Goal: Browse casually

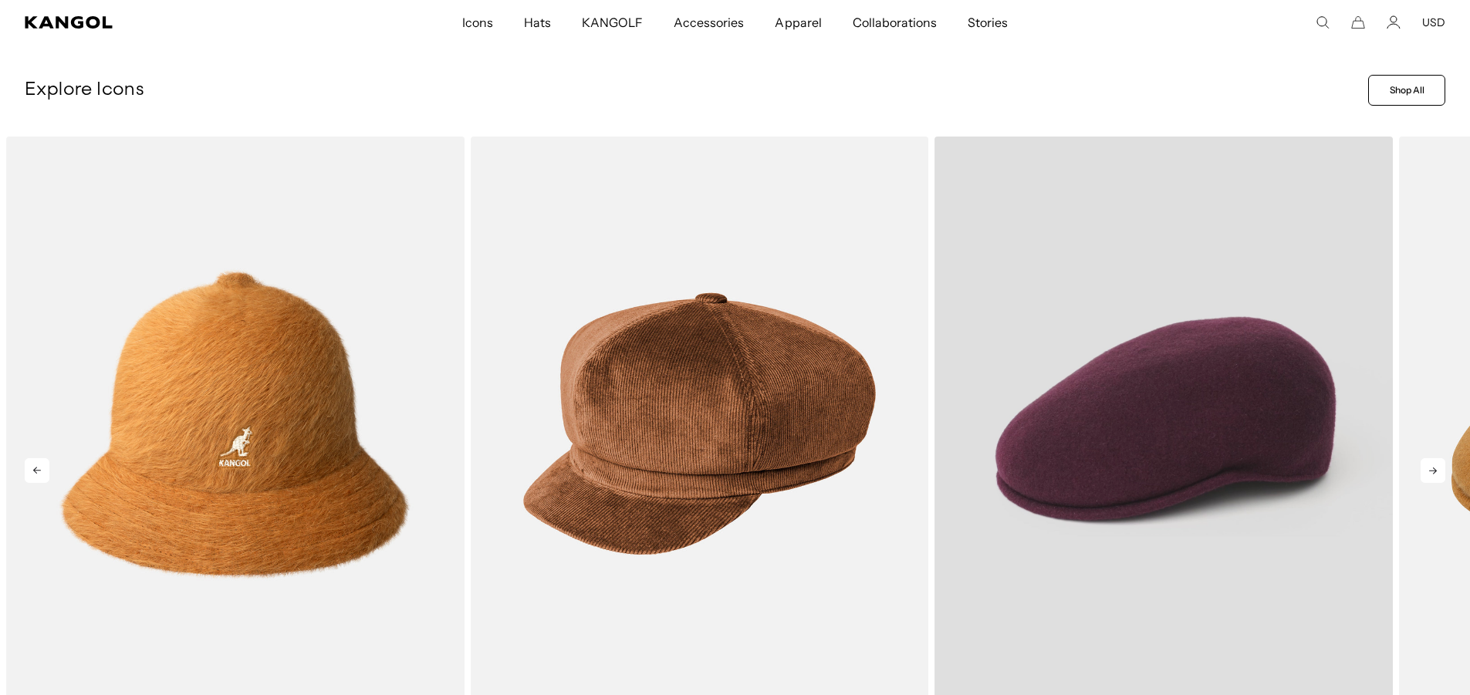
scroll to position [0, 318]
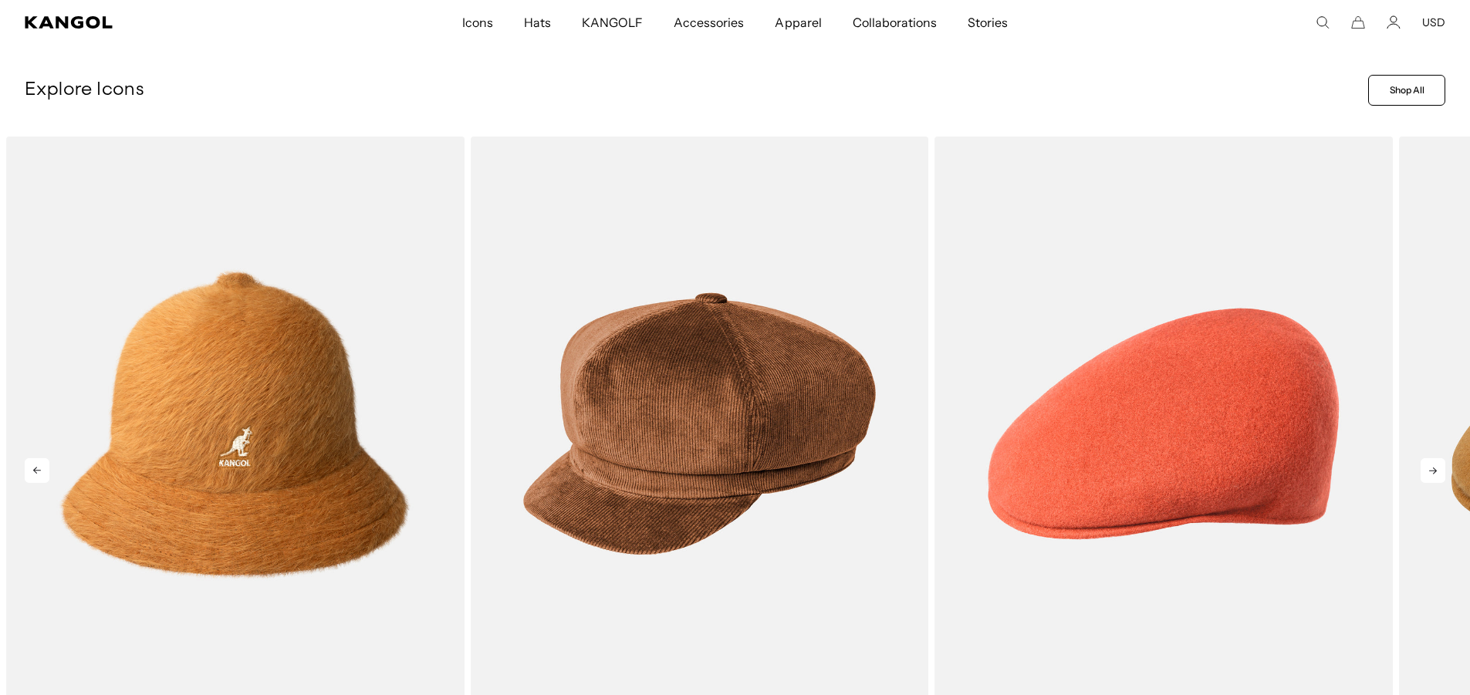
click at [1429, 466] on icon at bounding box center [1433, 470] width 25 height 25
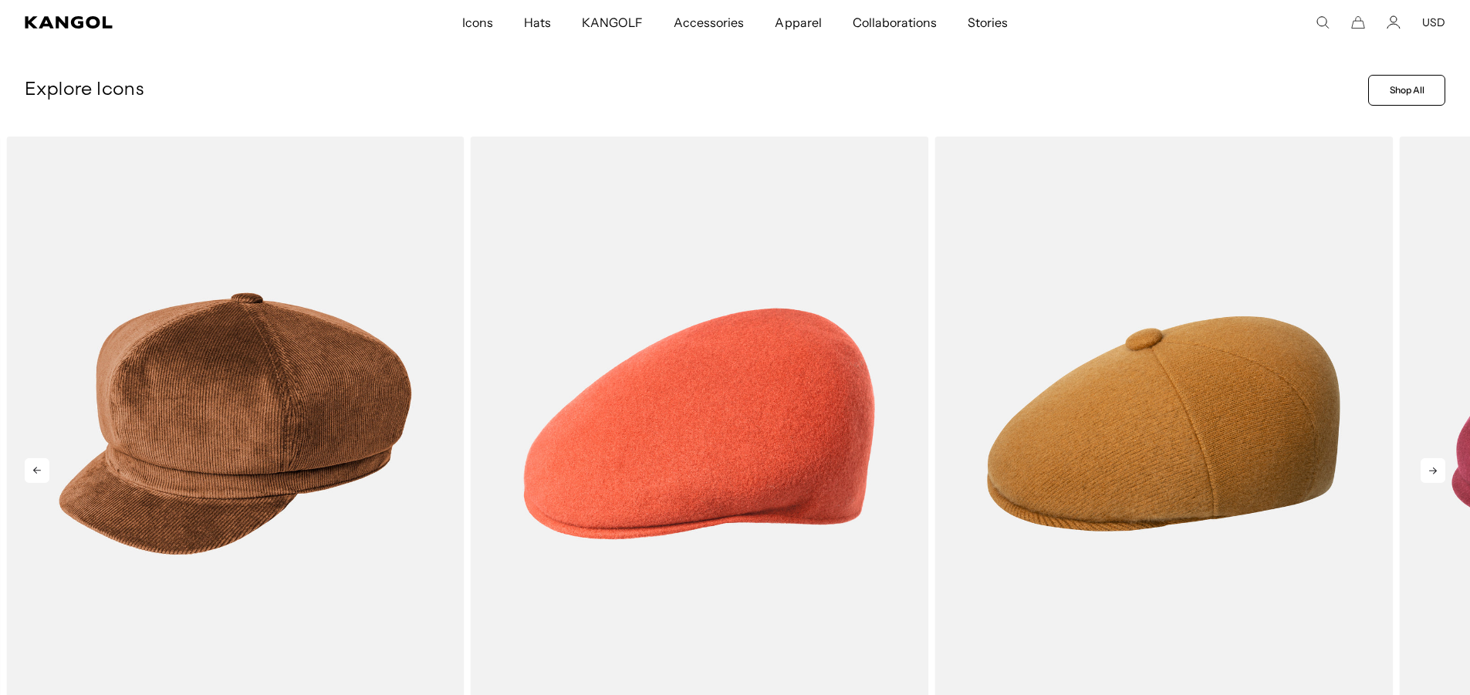
click at [1429, 470] on icon at bounding box center [1433, 470] width 25 height 25
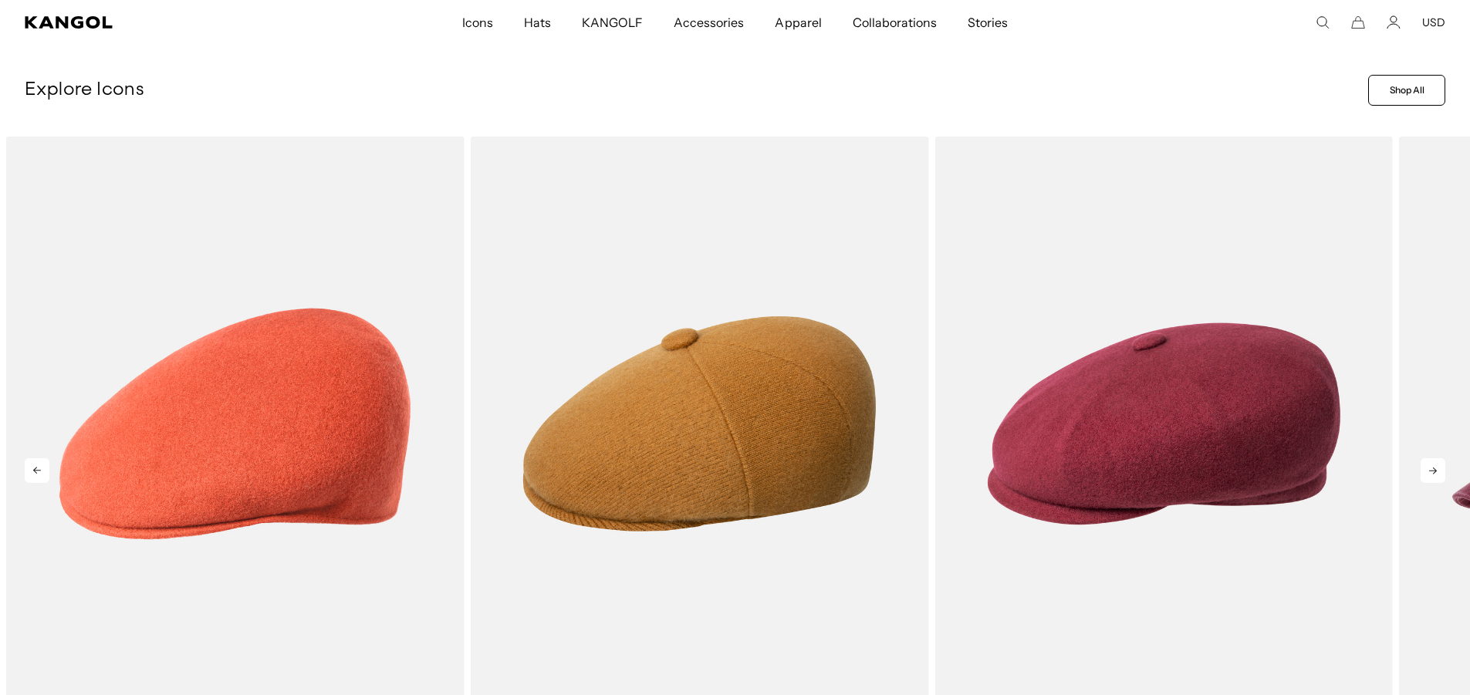
click at [1429, 472] on icon at bounding box center [1433, 471] width 8 height 7
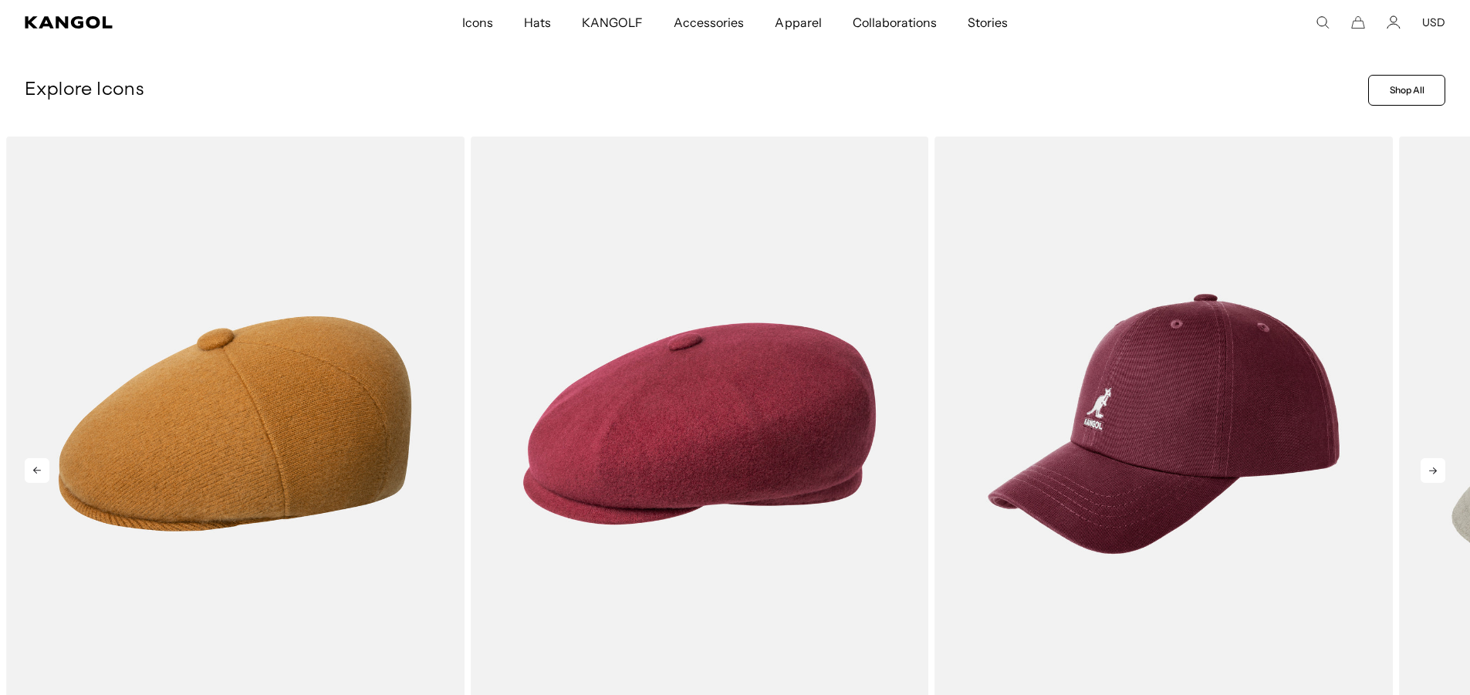
click at [1429, 472] on icon at bounding box center [1433, 471] width 8 height 7
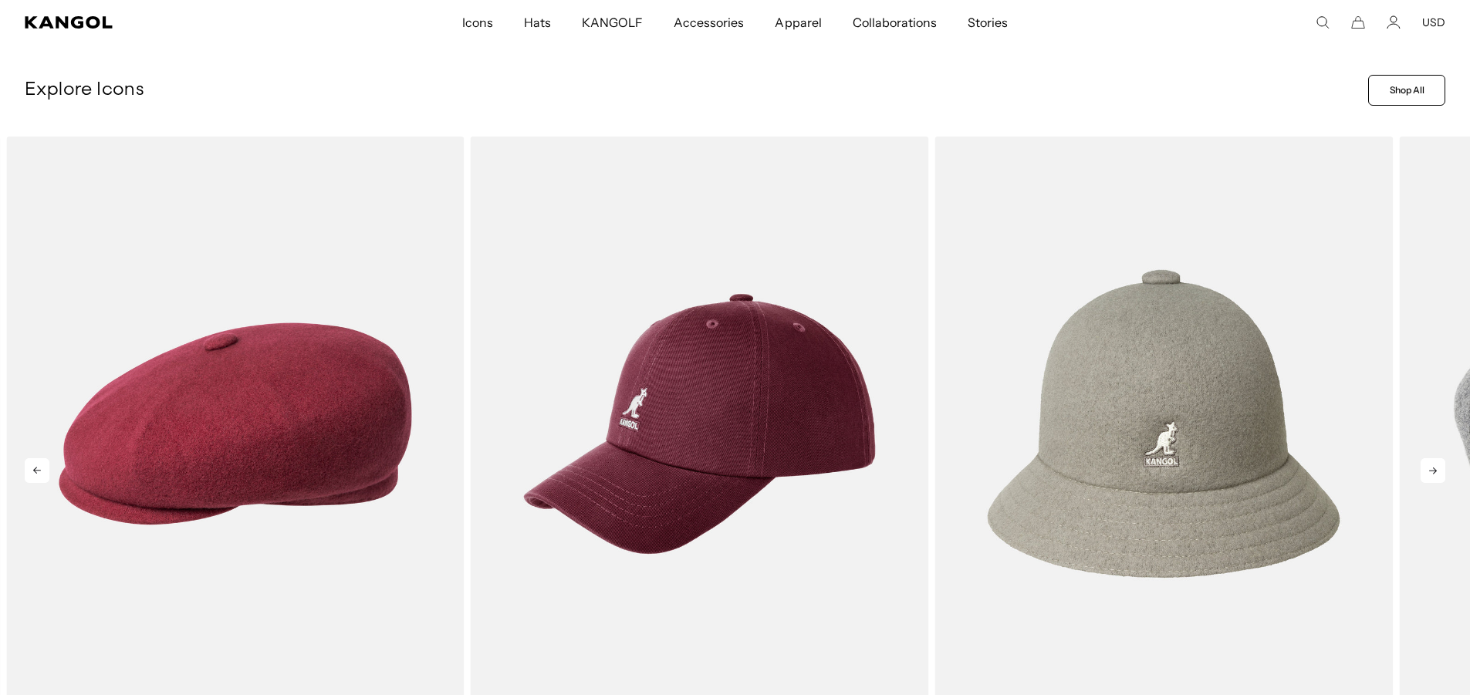
click at [1429, 472] on icon at bounding box center [1433, 471] width 8 height 7
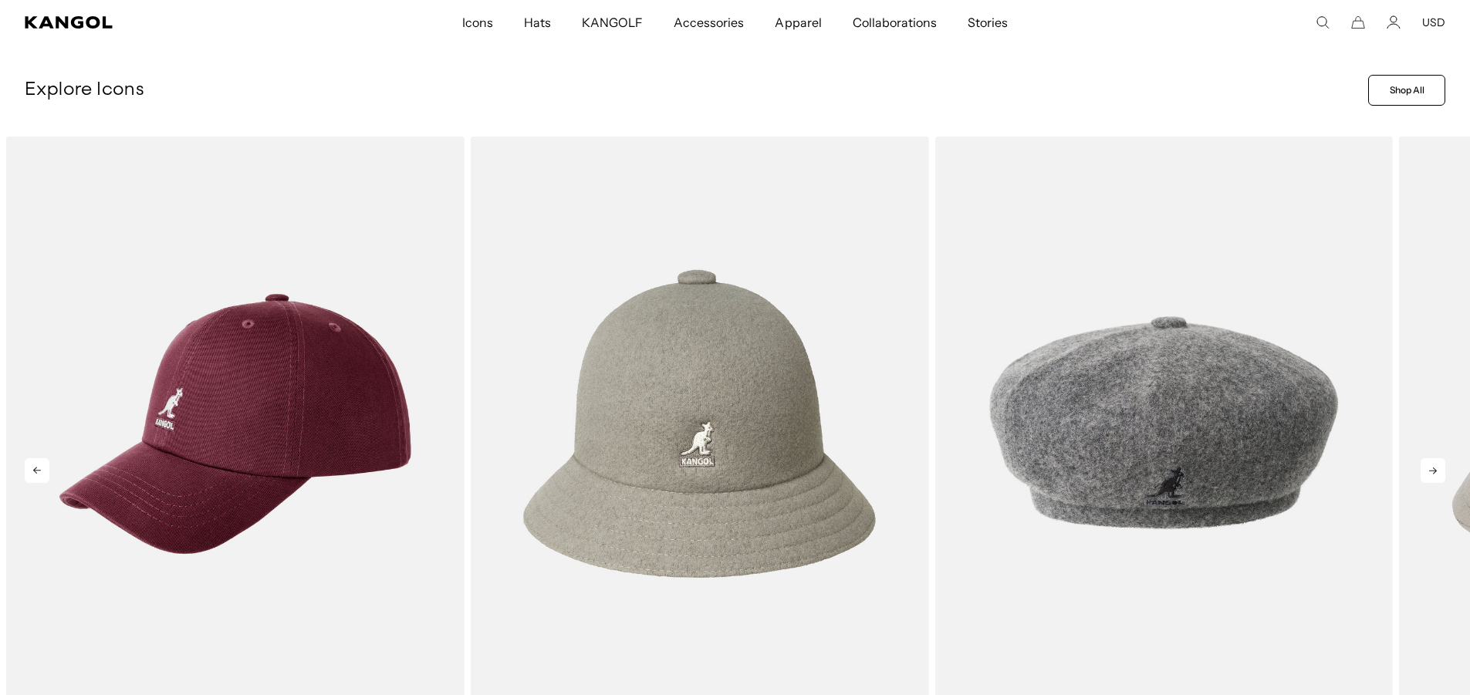
click at [1429, 472] on icon at bounding box center [1433, 471] width 8 height 7
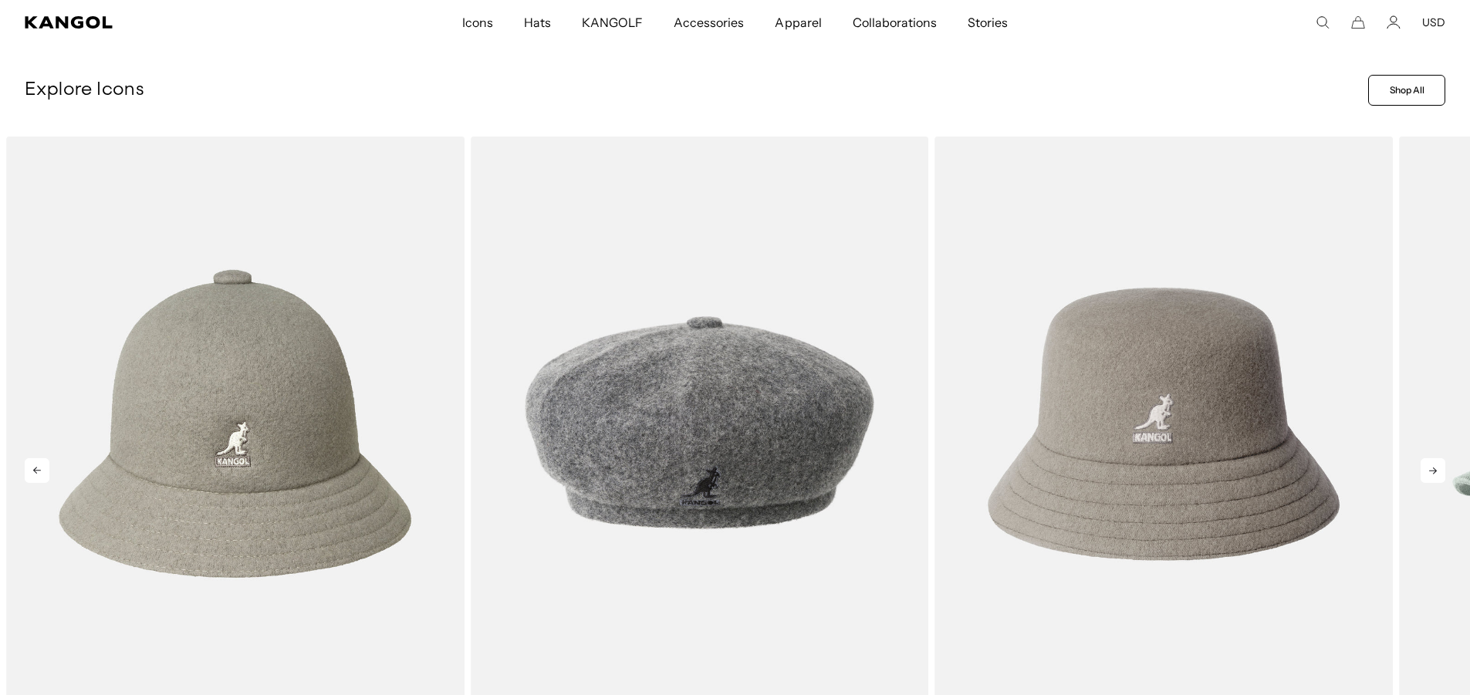
click at [1429, 472] on icon at bounding box center [1433, 471] width 8 height 7
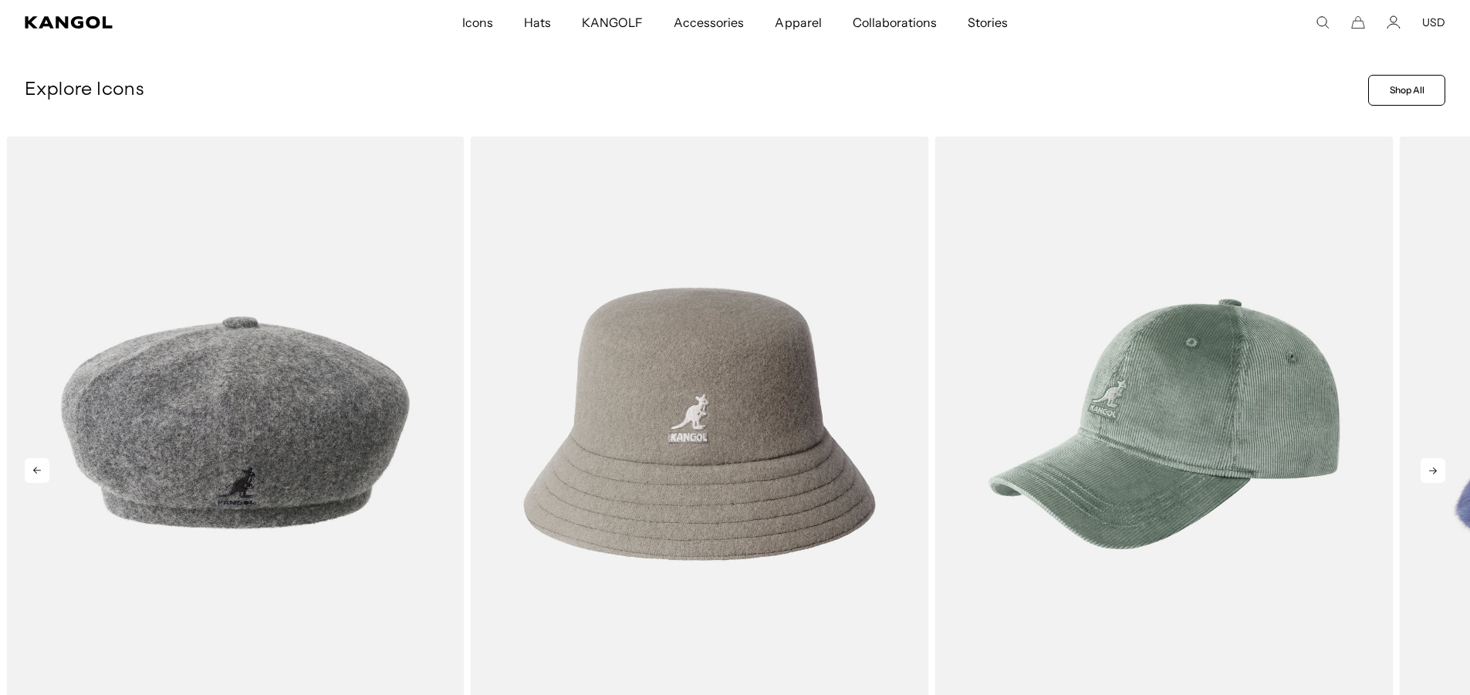
scroll to position [0, 318]
click at [1429, 472] on icon at bounding box center [1433, 471] width 8 height 7
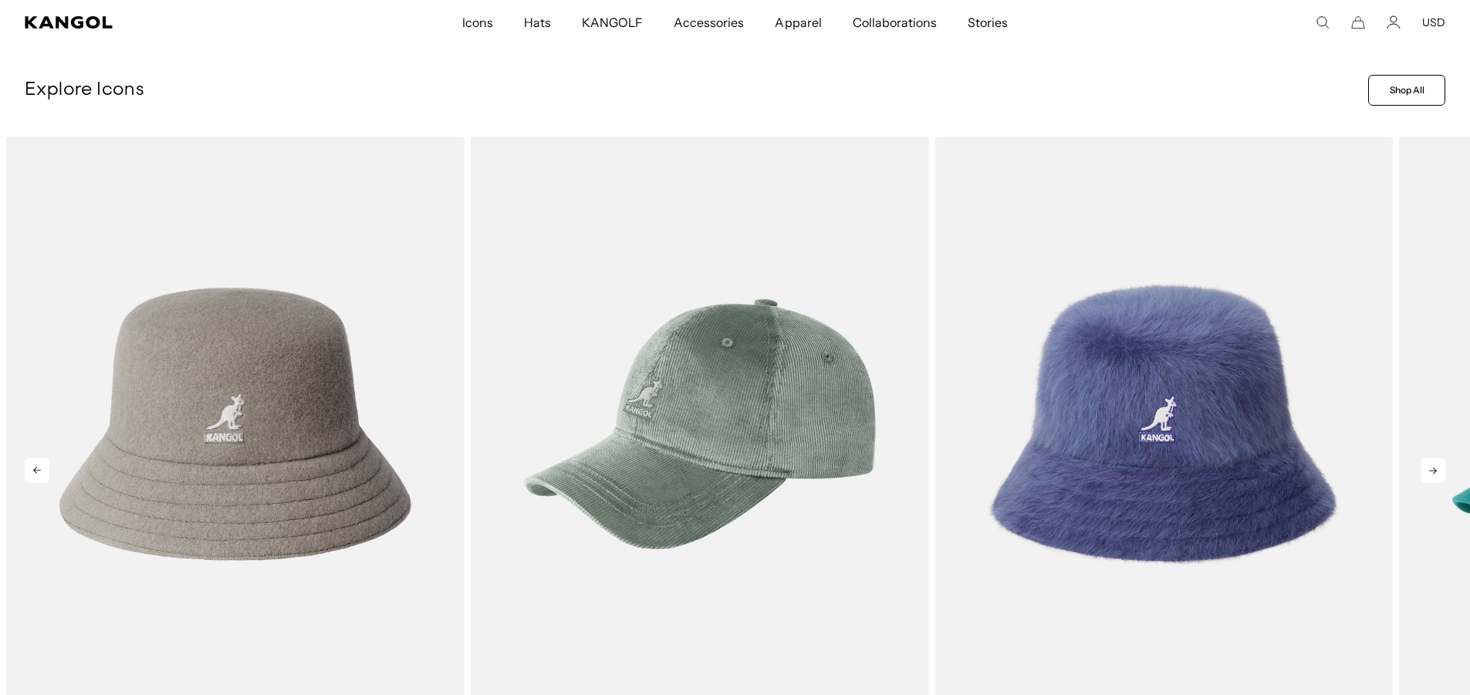
click at [1429, 472] on icon at bounding box center [1433, 471] width 8 height 7
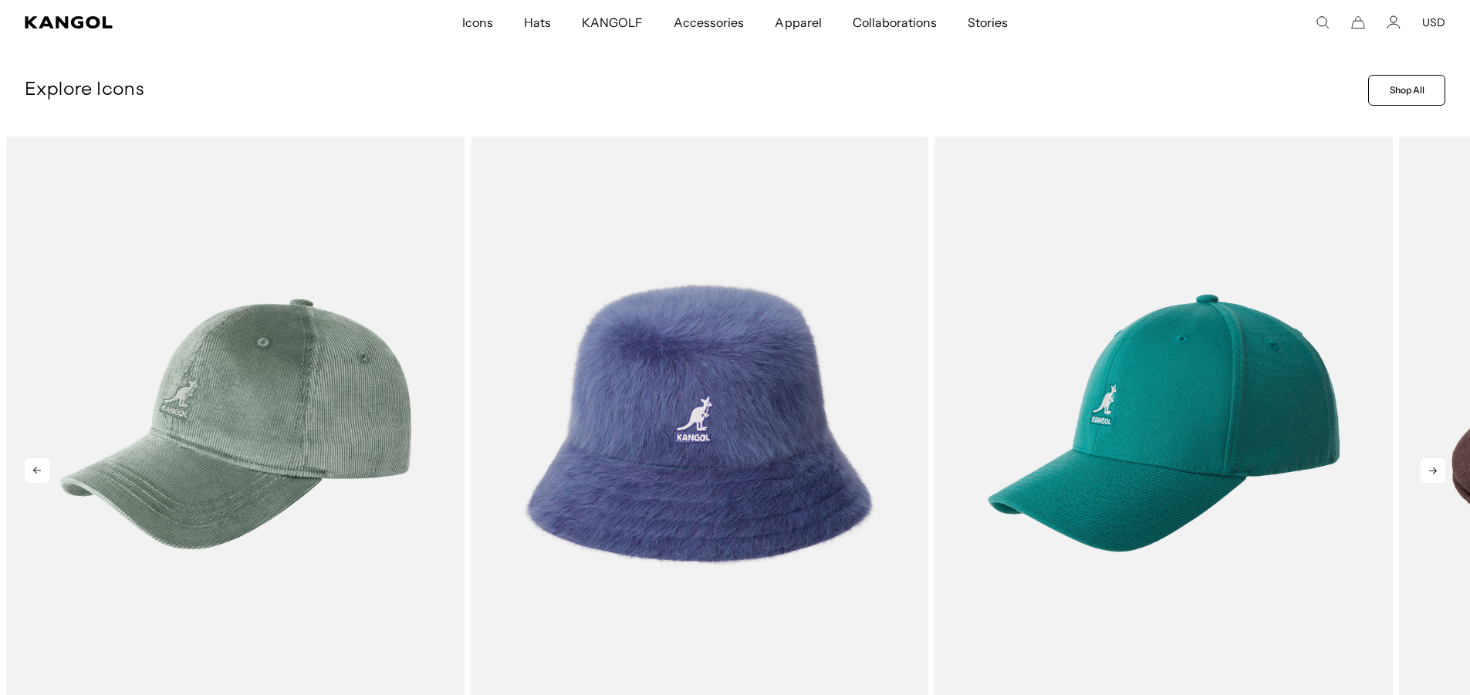
click at [1429, 472] on icon at bounding box center [1433, 471] width 8 height 7
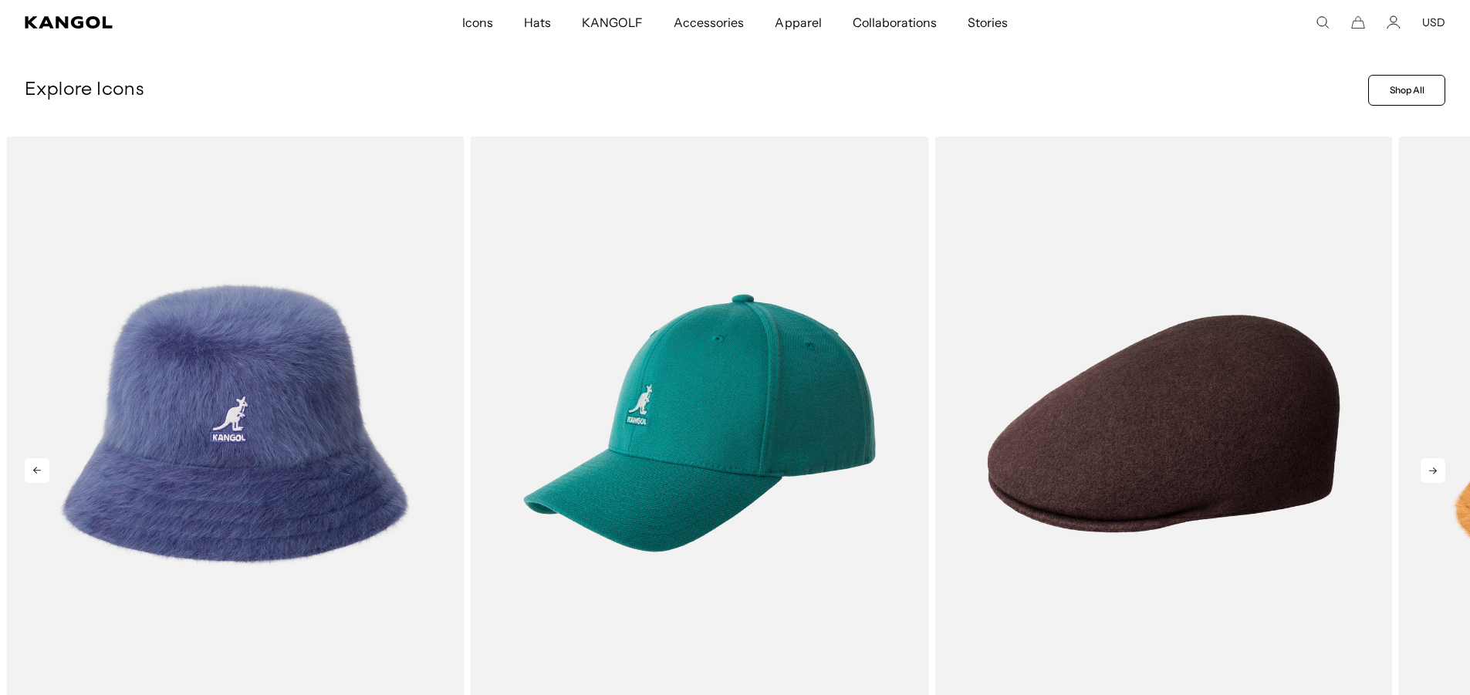
click at [1429, 472] on icon at bounding box center [1433, 471] width 8 height 7
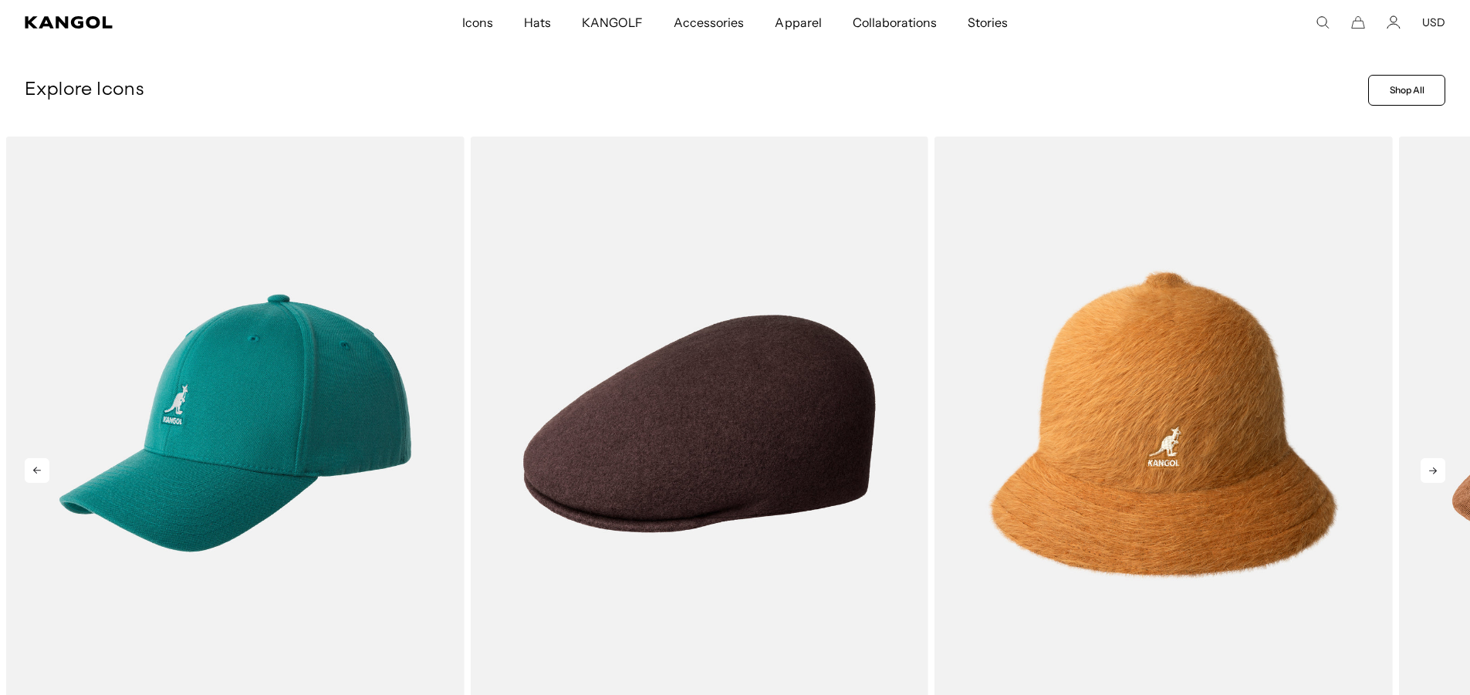
scroll to position [0, 0]
click at [1429, 472] on icon at bounding box center [1433, 471] width 8 height 7
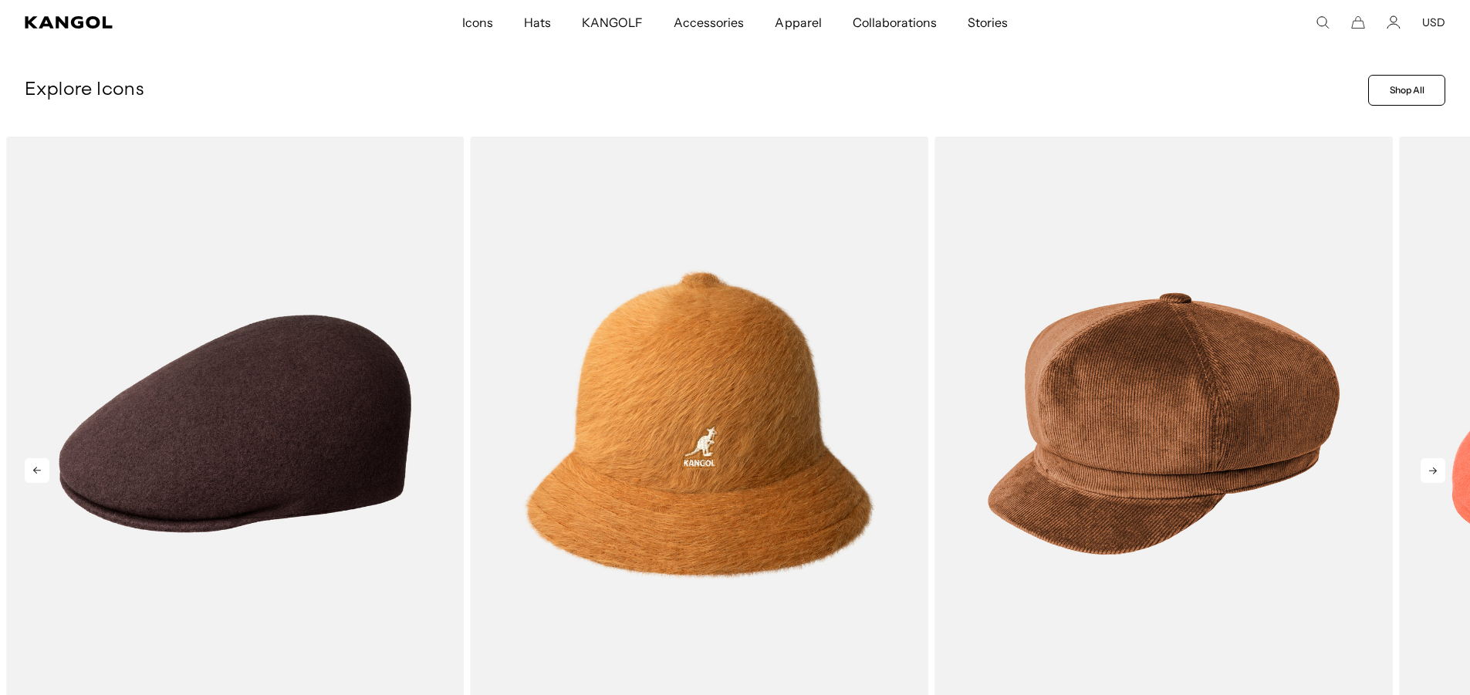
click at [1429, 472] on icon at bounding box center [1433, 470] width 25 height 25
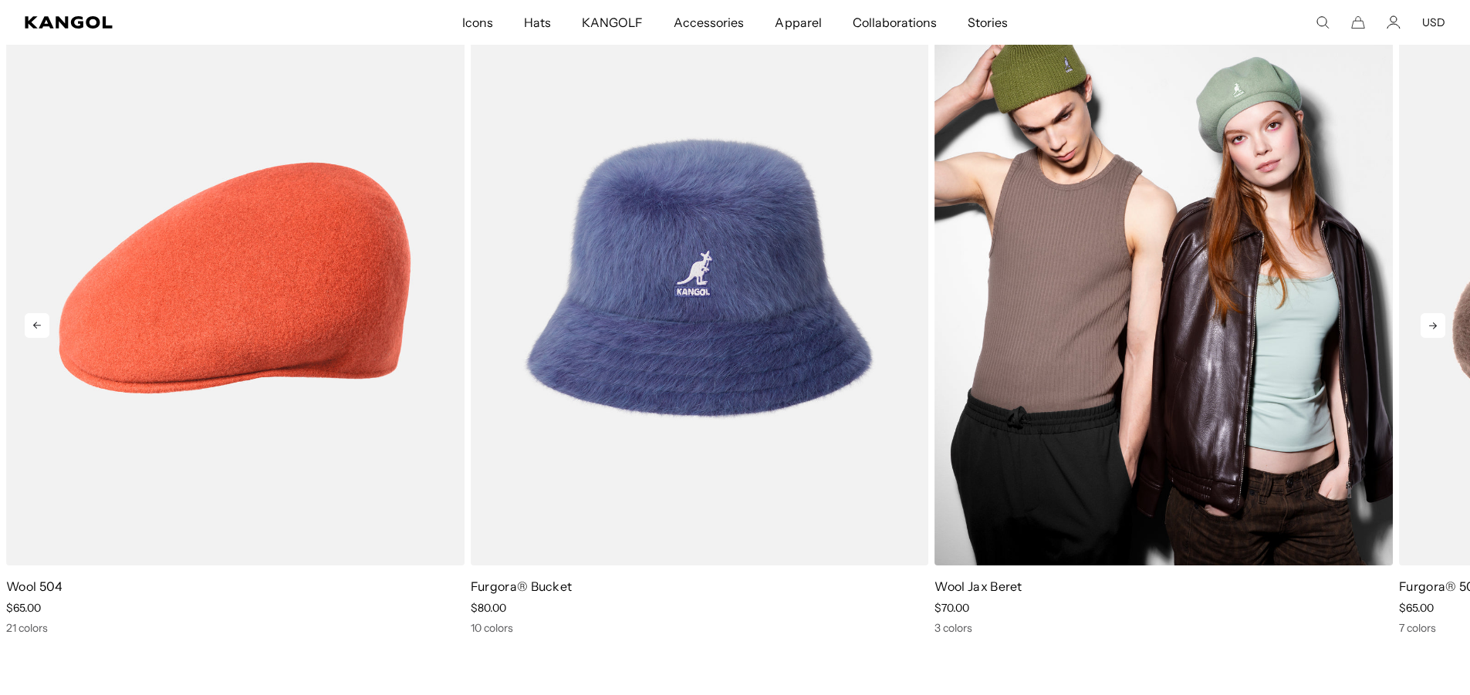
scroll to position [0, 318]
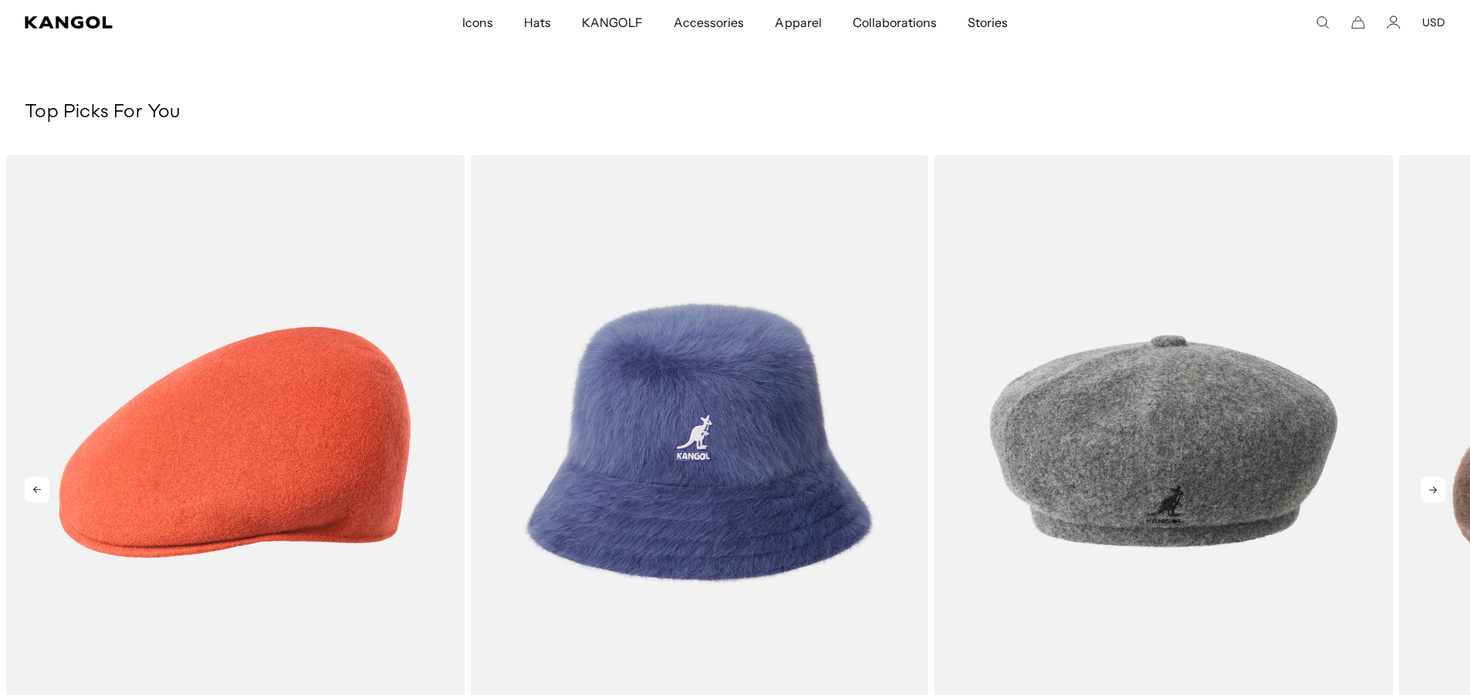
click at [1434, 491] on icon at bounding box center [1433, 490] width 25 height 25
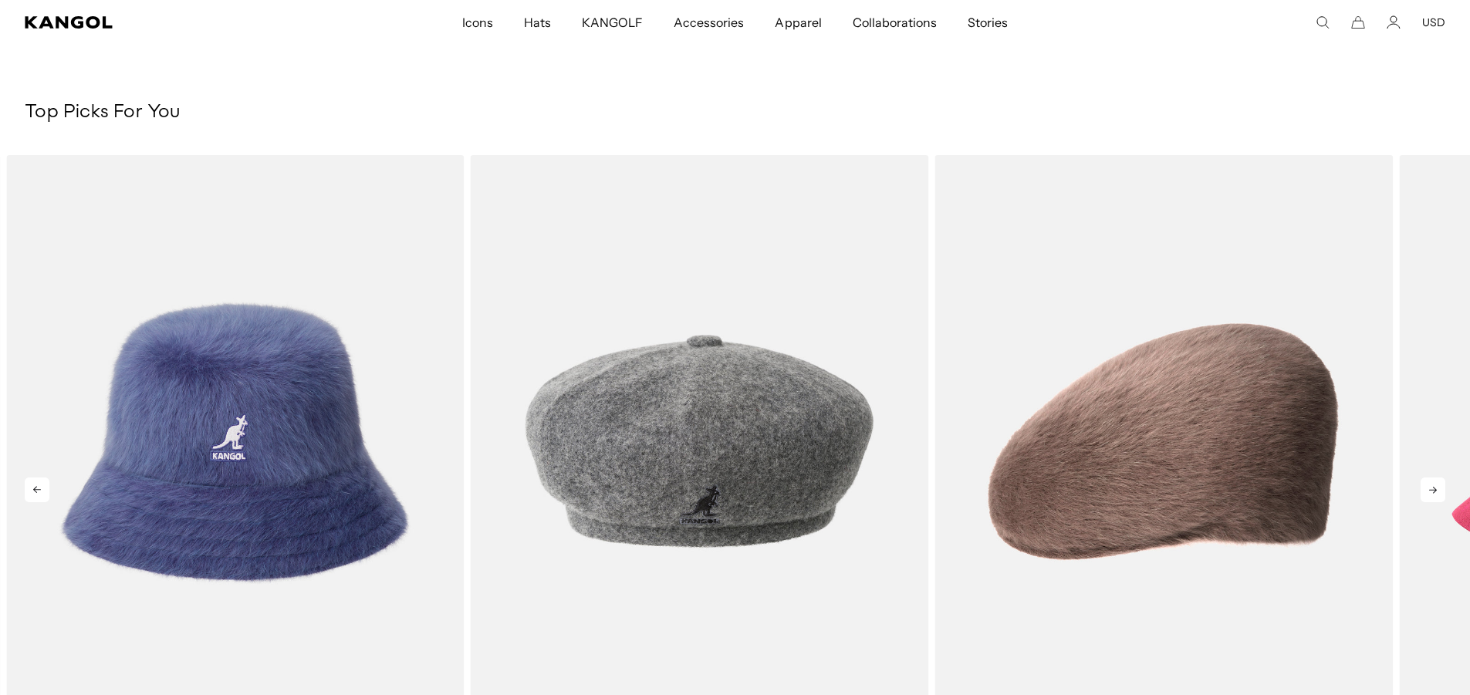
click at [1434, 491] on icon at bounding box center [1433, 490] width 25 height 25
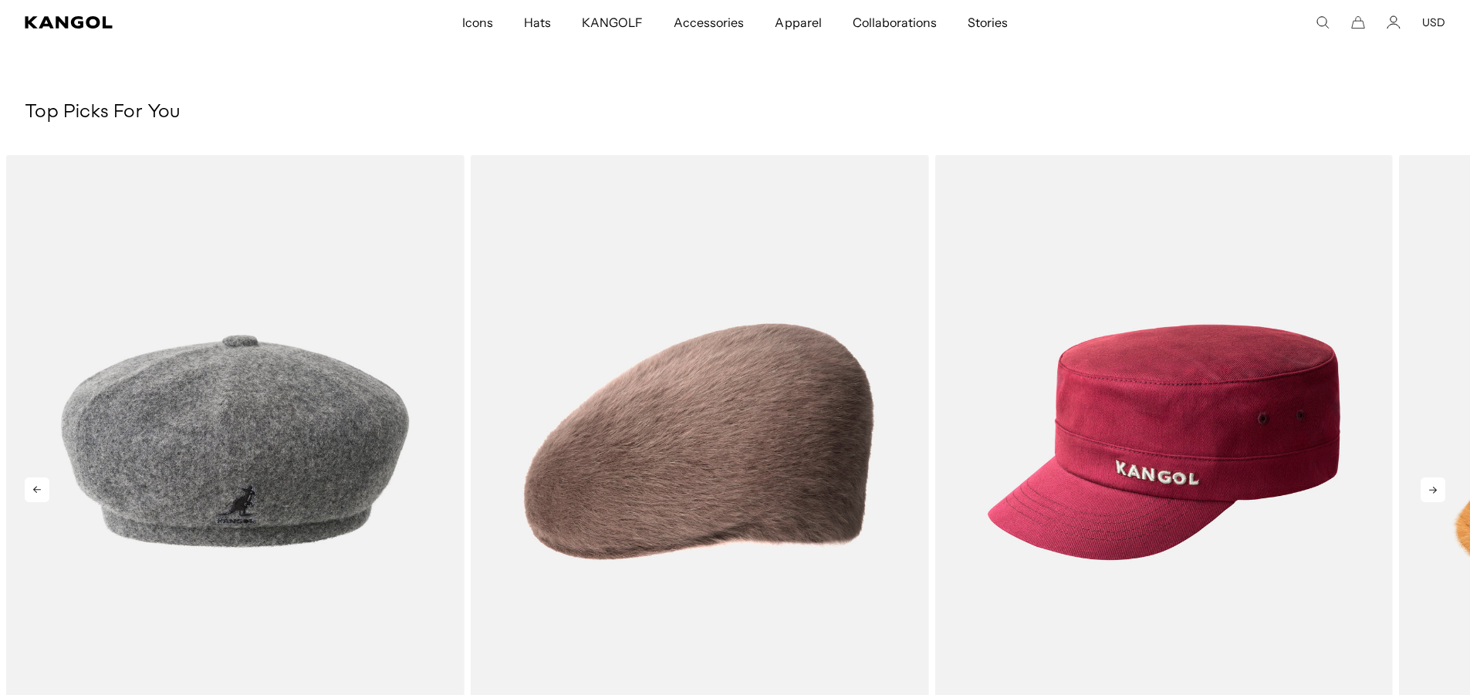
click at [1434, 491] on icon at bounding box center [1433, 490] width 25 height 25
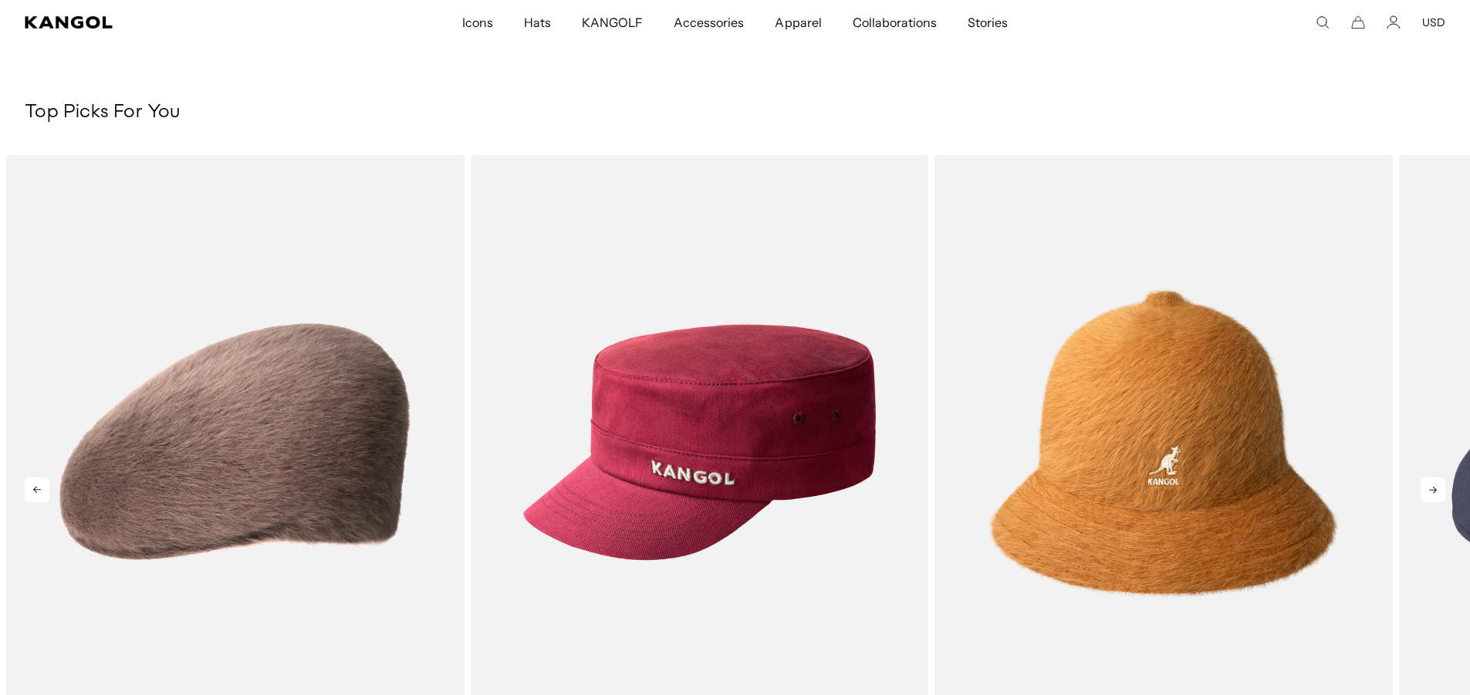
scroll to position [0, 0]
click at [1434, 491] on icon at bounding box center [1433, 490] width 25 height 25
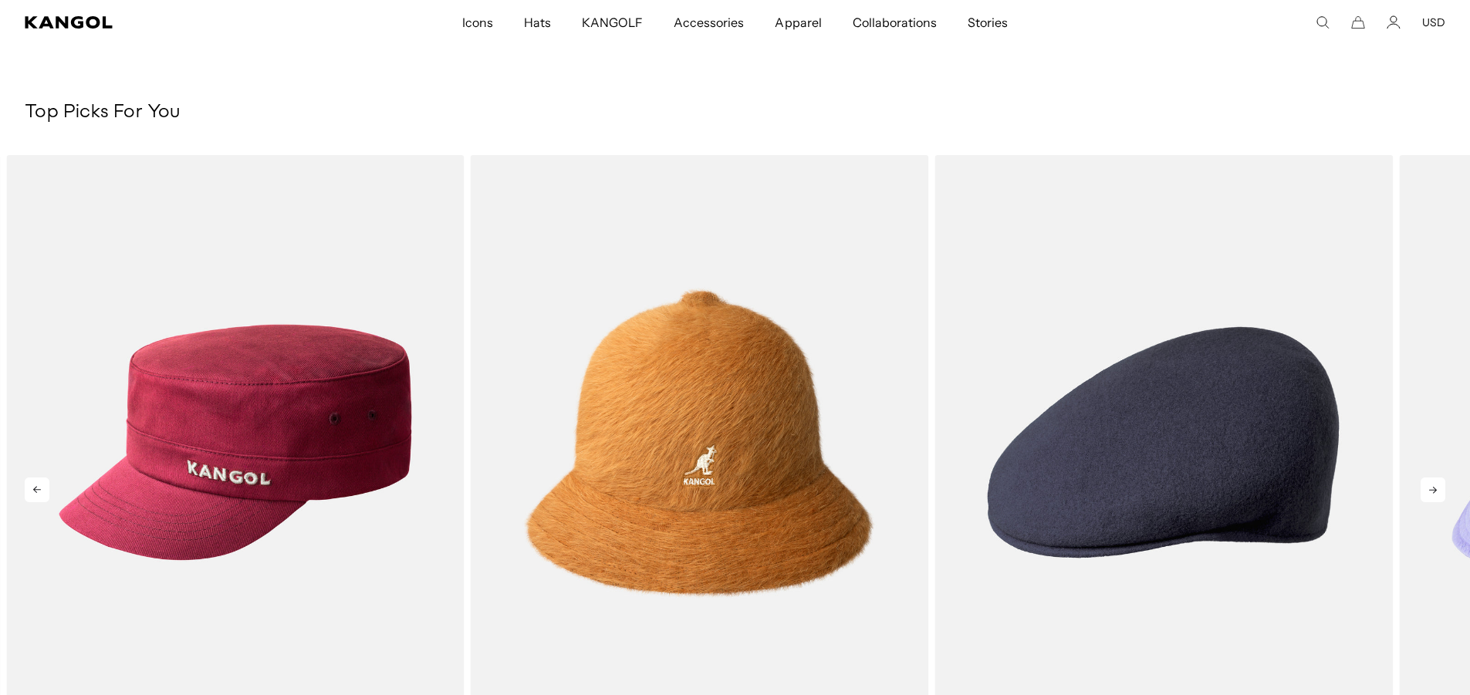
click at [1434, 491] on icon at bounding box center [1433, 490] width 25 height 25
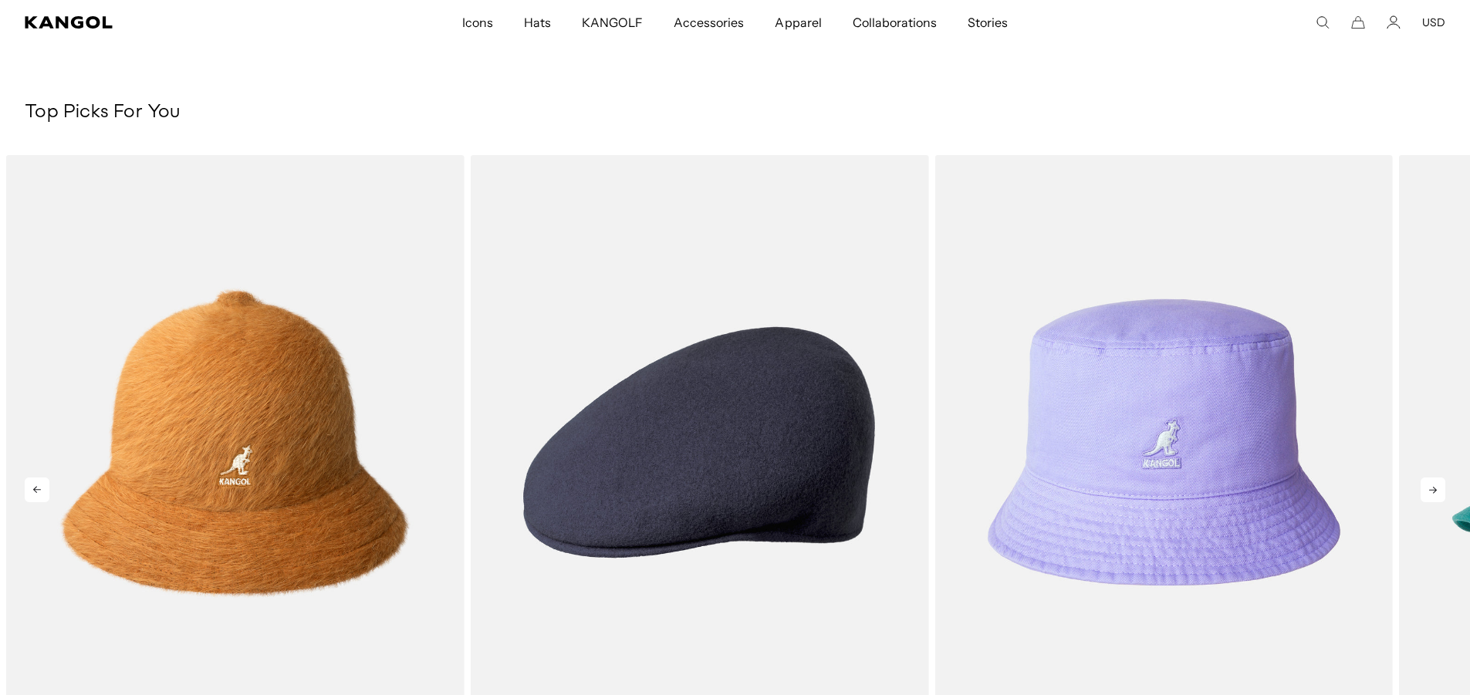
click at [1434, 491] on icon at bounding box center [1433, 490] width 25 height 25
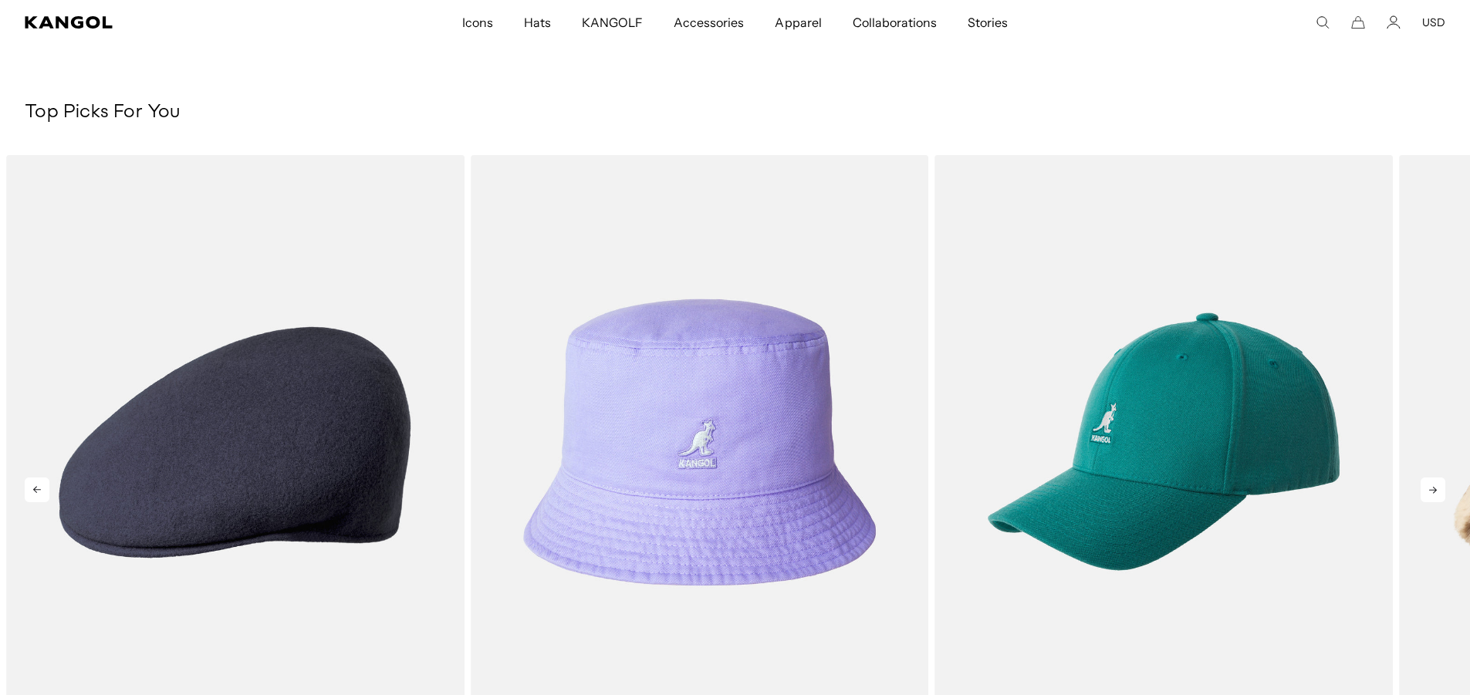
scroll to position [0, 318]
click at [1434, 491] on icon at bounding box center [1433, 490] width 25 height 25
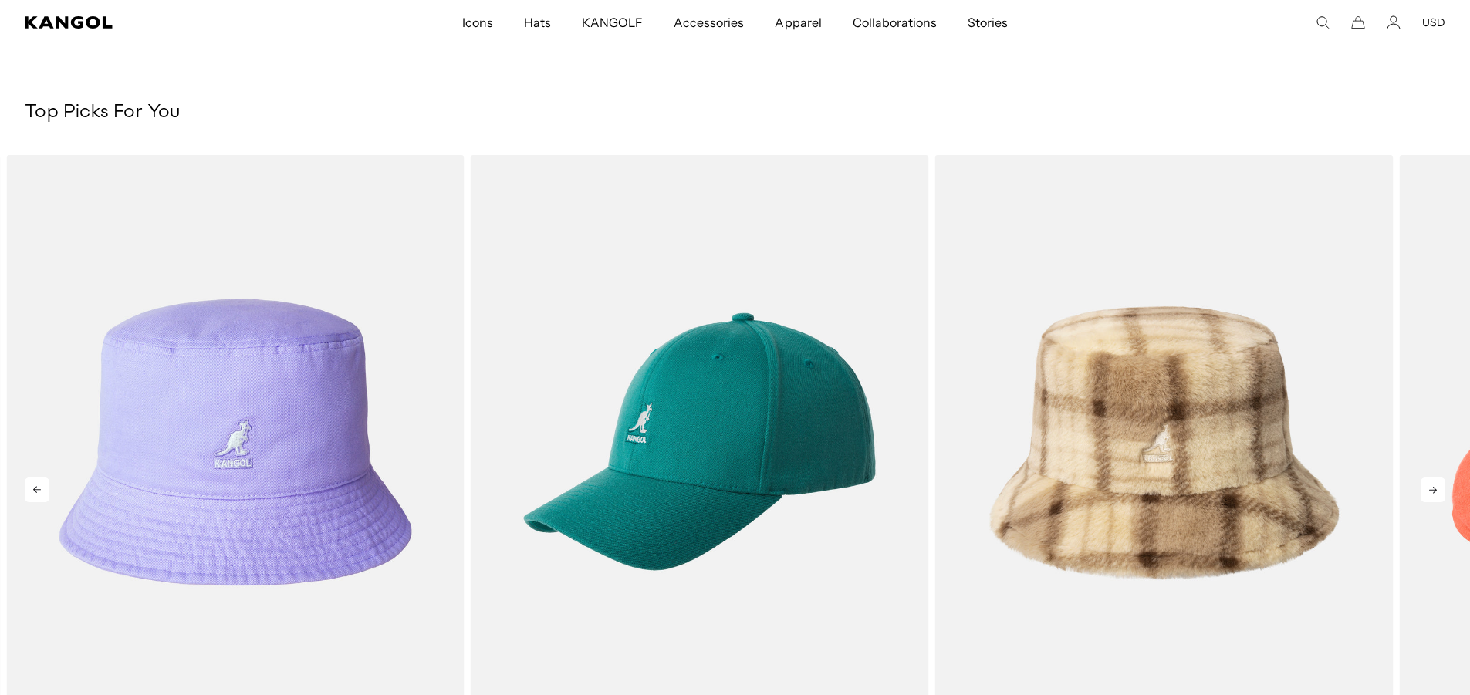
click at [1434, 491] on icon at bounding box center [1433, 490] width 25 height 25
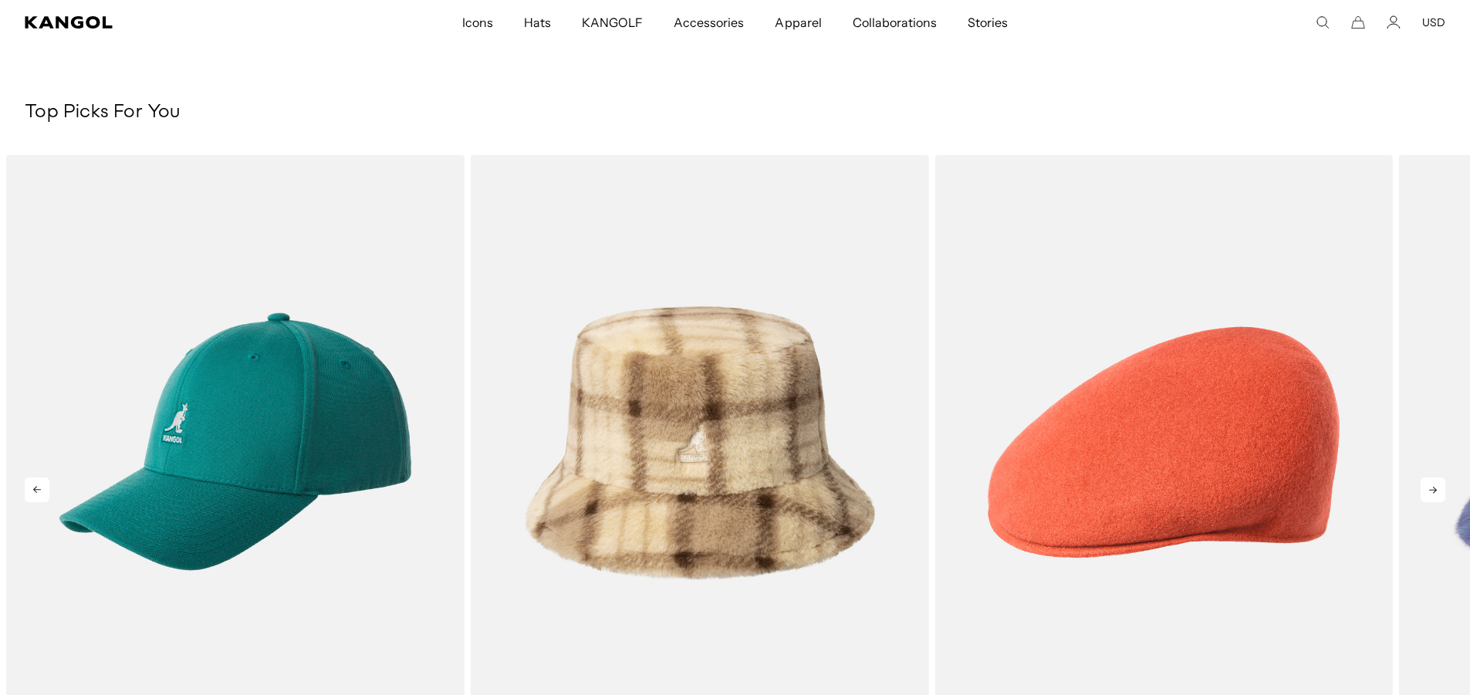
click at [1434, 491] on icon at bounding box center [1433, 490] width 25 height 25
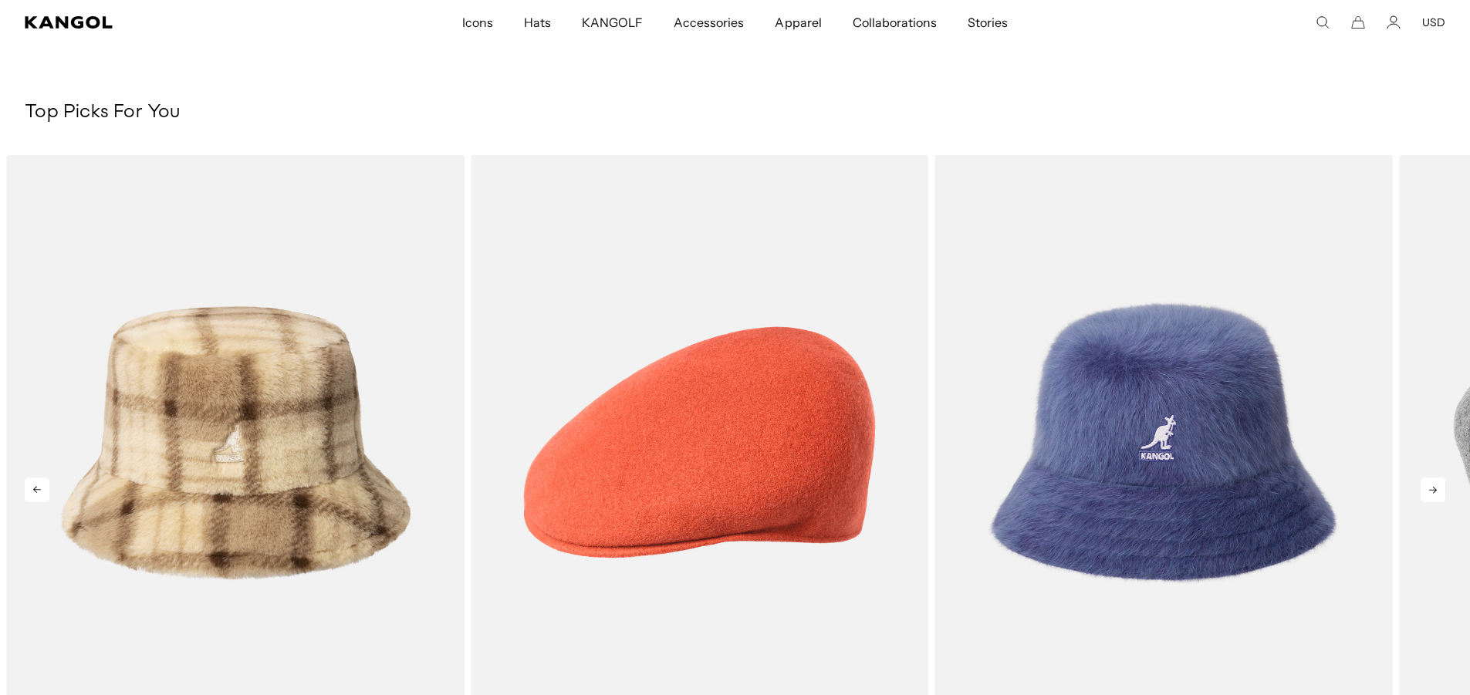
click at [1434, 491] on icon at bounding box center [1433, 490] width 25 height 25
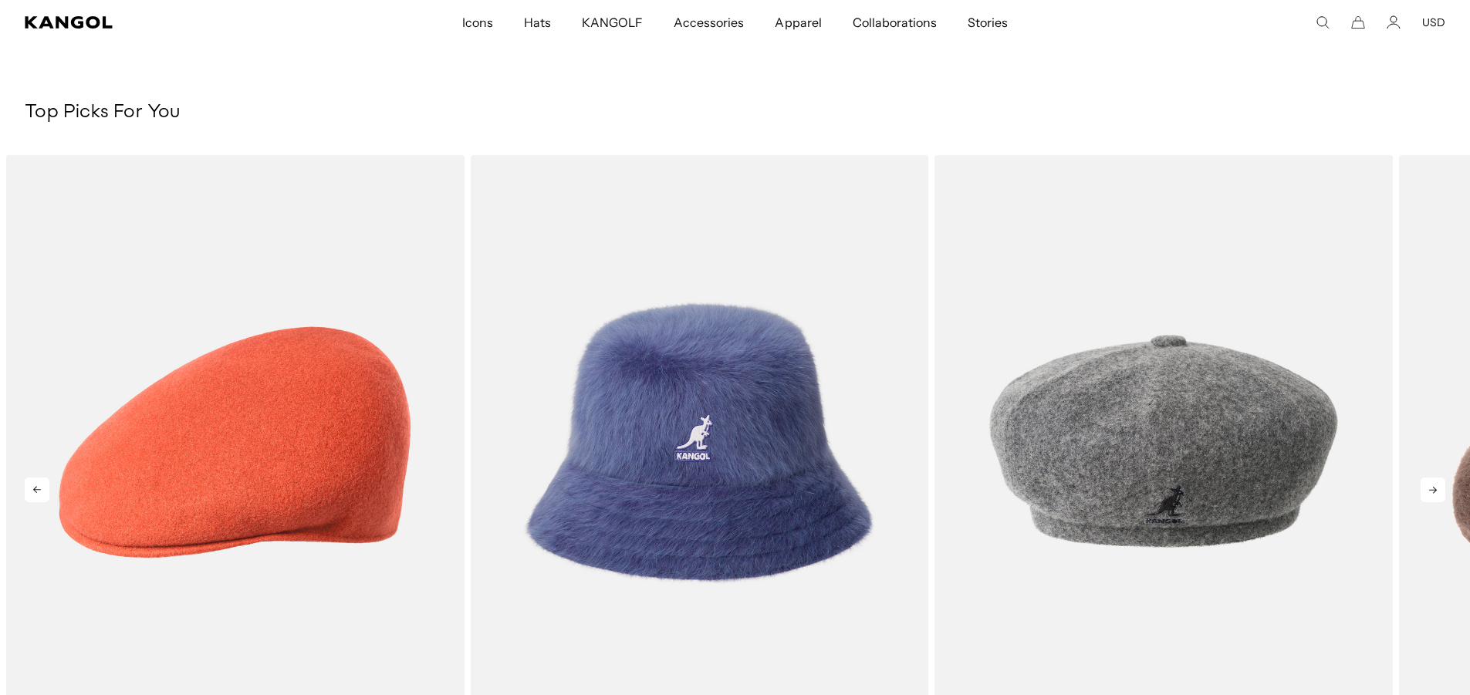
click at [1434, 491] on icon at bounding box center [1433, 490] width 25 height 25
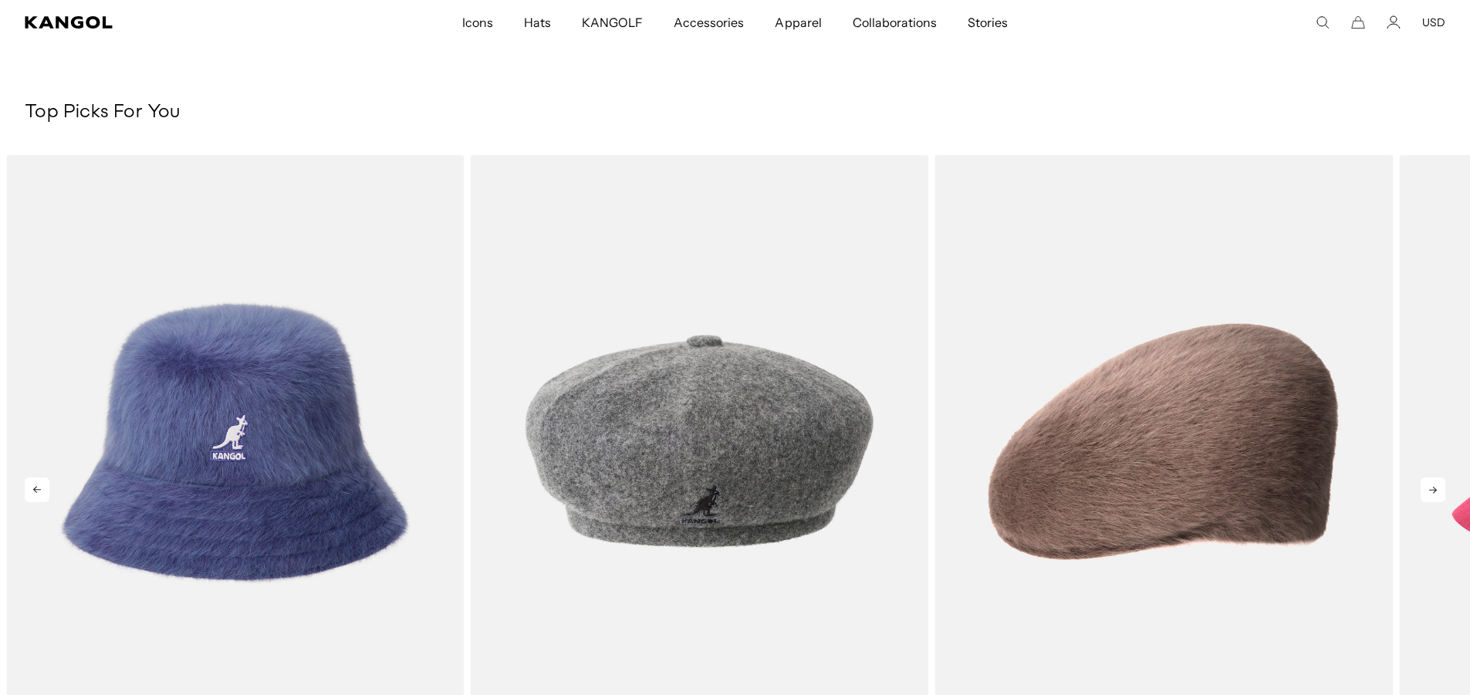
click at [1434, 491] on icon at bounding box center [1433, 490] width 25 height 25
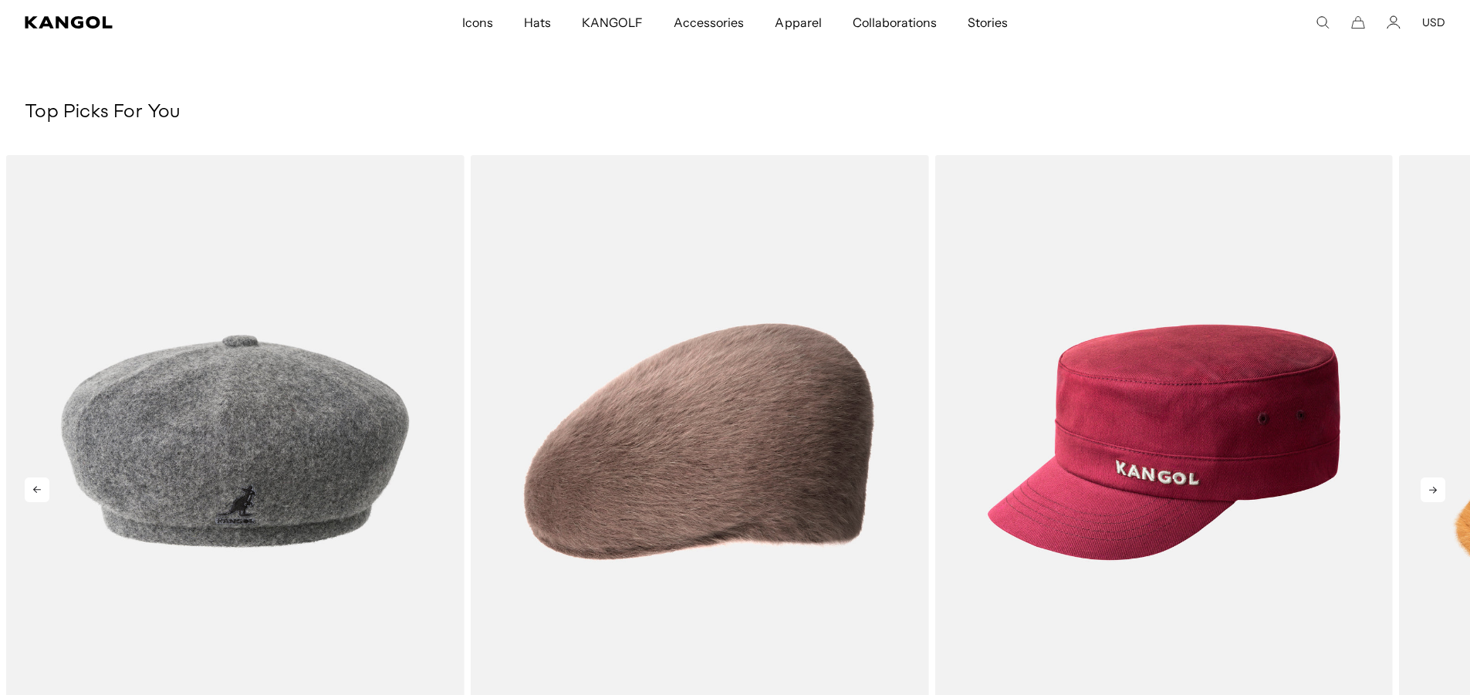
scroll to position [0, 0]
click at [1434, 491] on icon at bounding box center [1433, 490] width 25 height 25
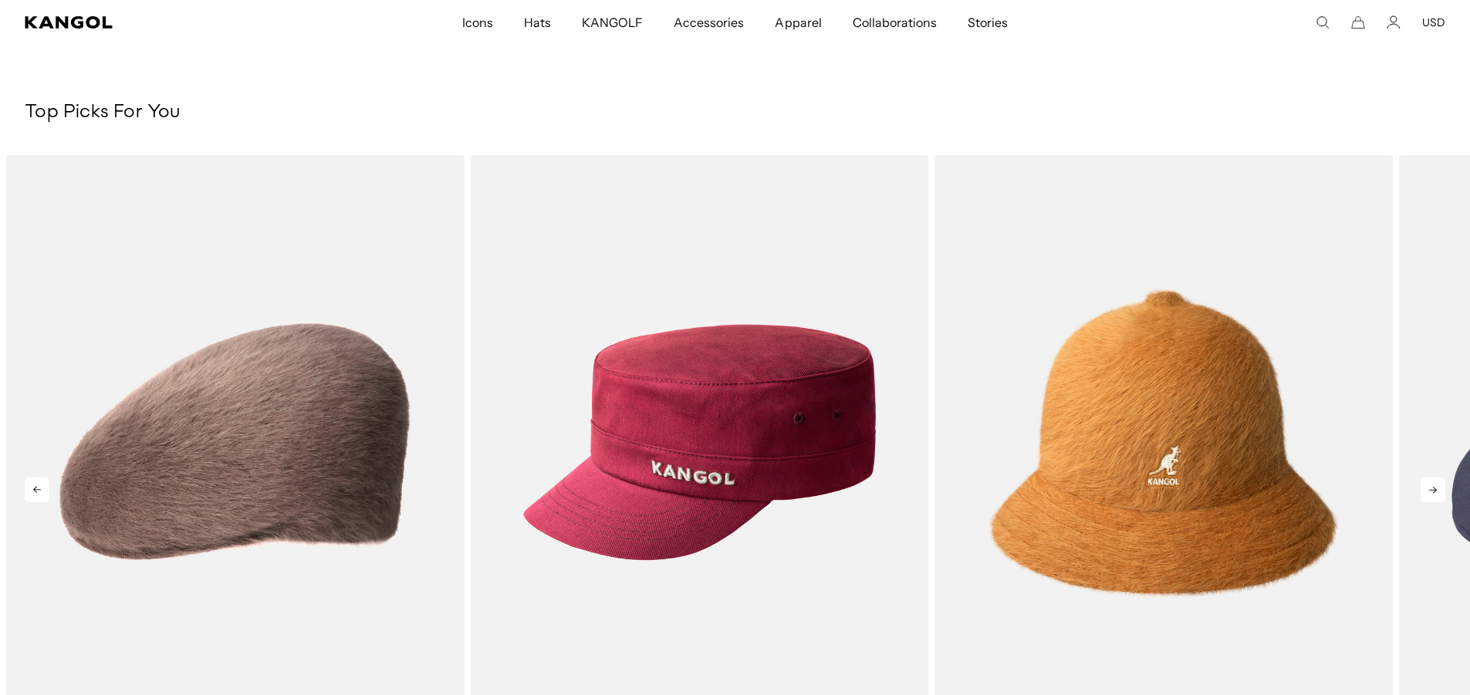
click at [1434, 491] on icon at bounding box center [1433, 490] width 25 height 25
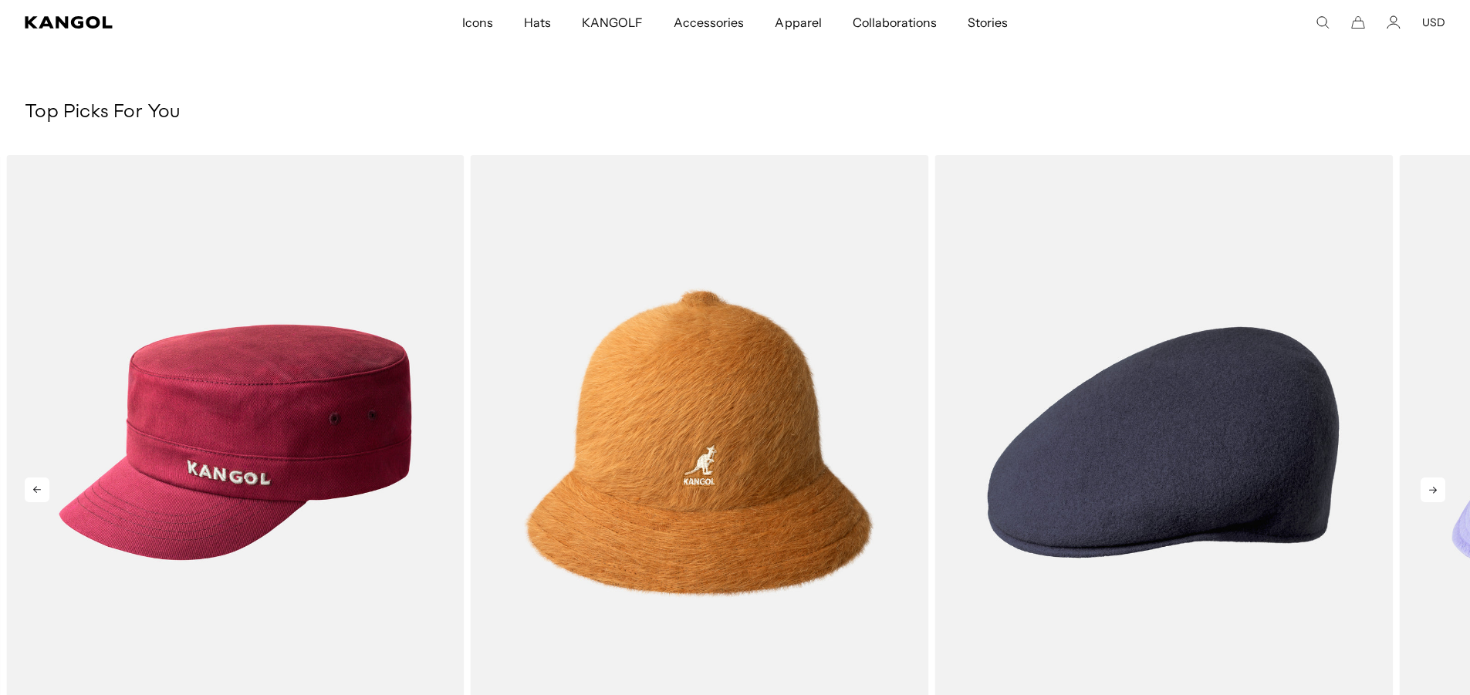
click at [1434, 491] on icon at bounding box center [1433, 490] width 25 height 25
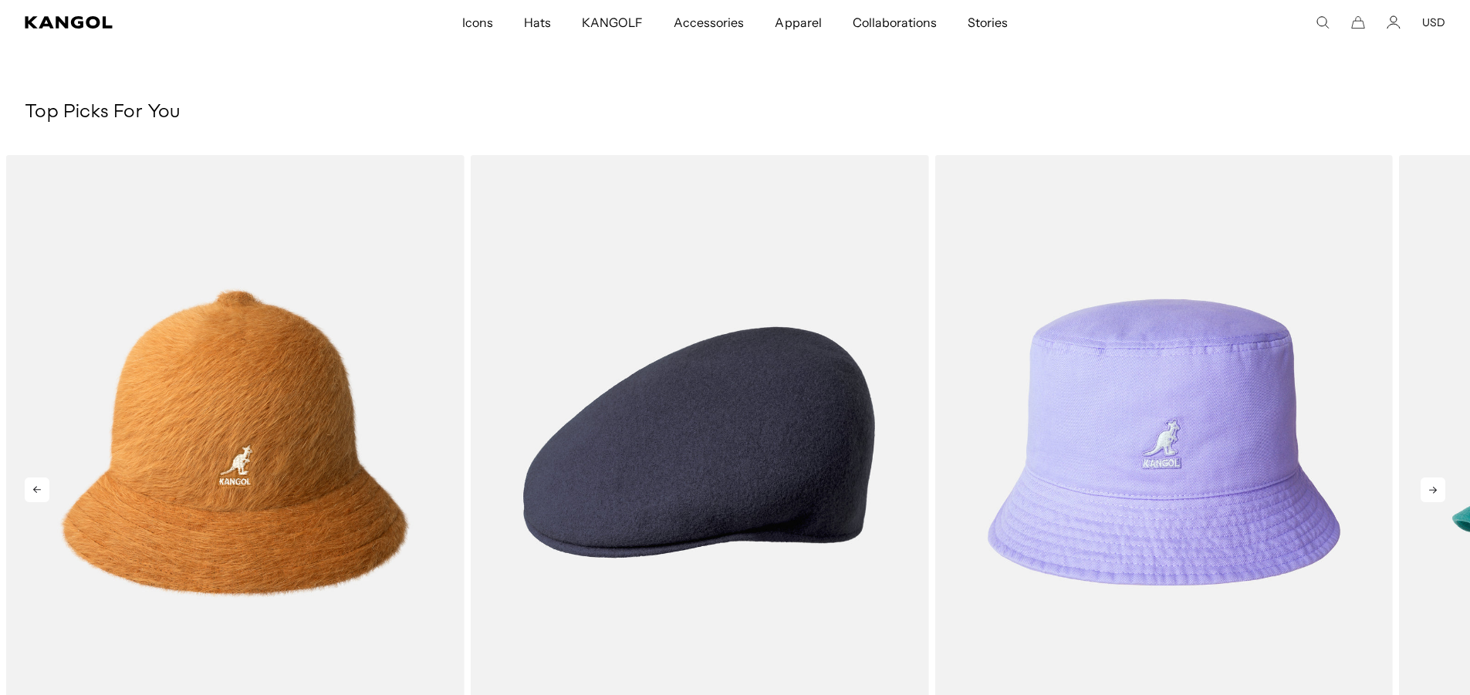
click at [1434, 491] on icon at bounding box center [1433, 490] width 25 height 25
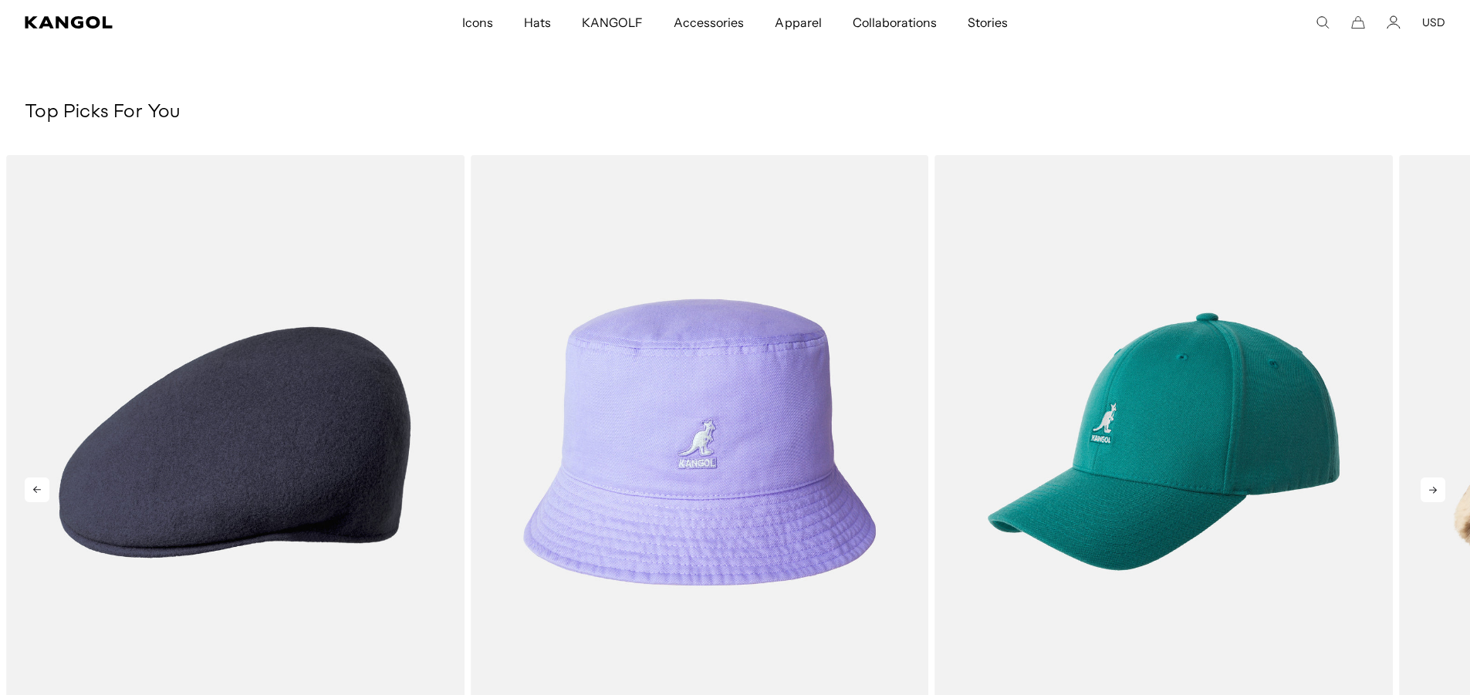
click at [1434, 491] on icon at bounding box center [1433, 490] width 25 height 25
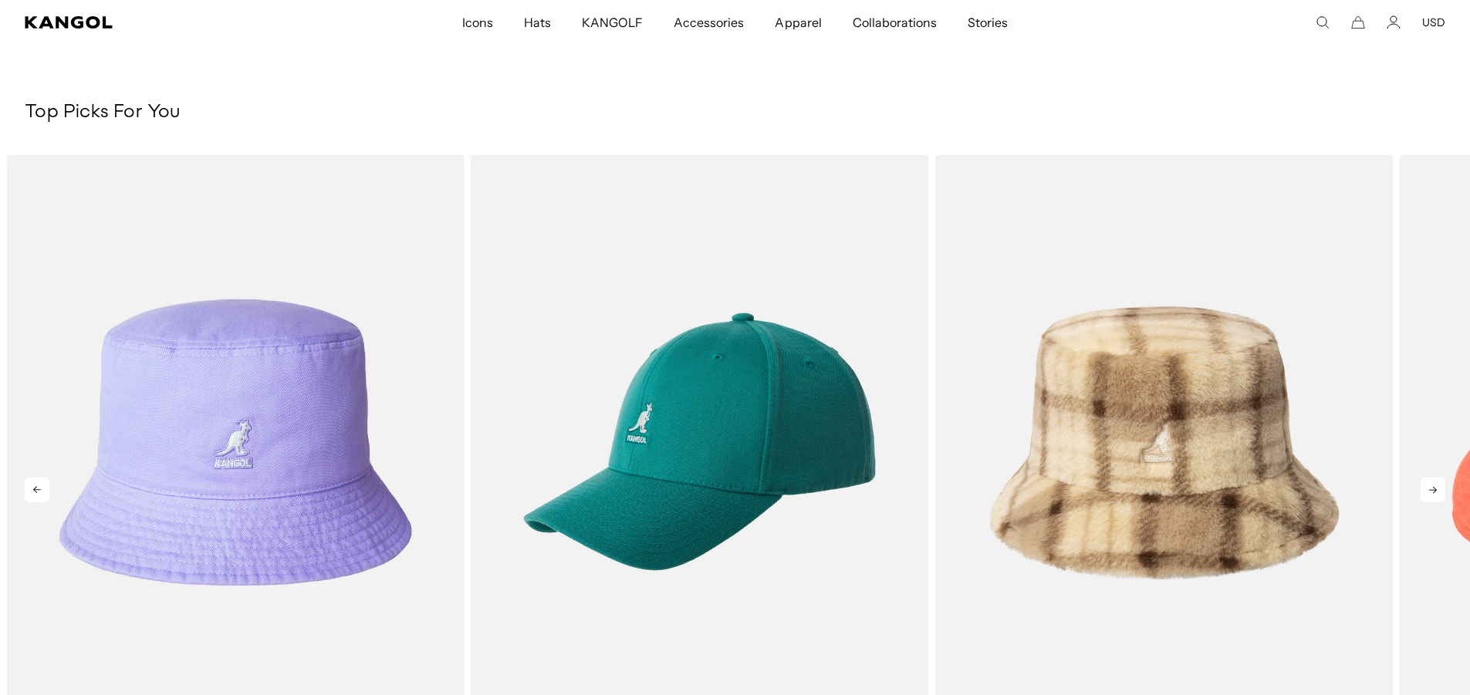
click at [1434, 491] on icon at bounding box center [1433, 490] width 25 height 25
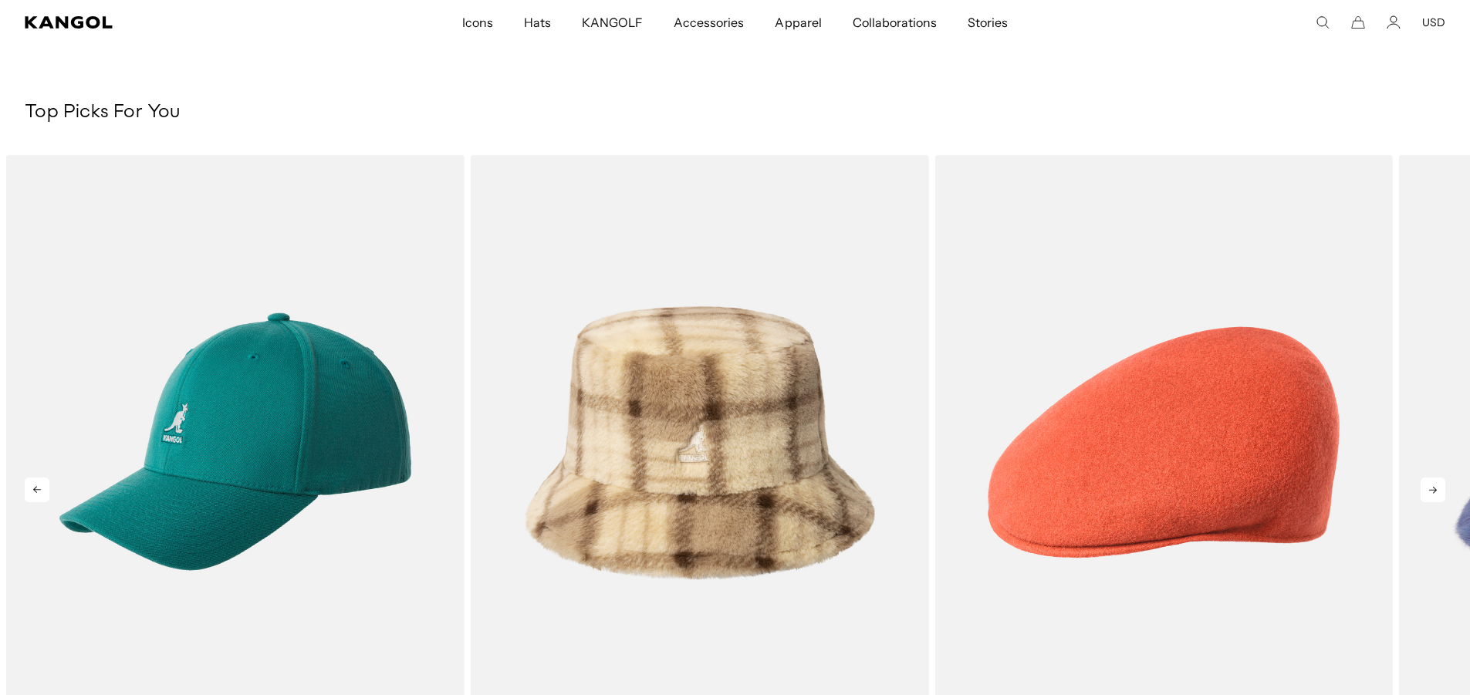
click at [1433, 492] on icon at bounding box center [1433, 490] width 25 height 25
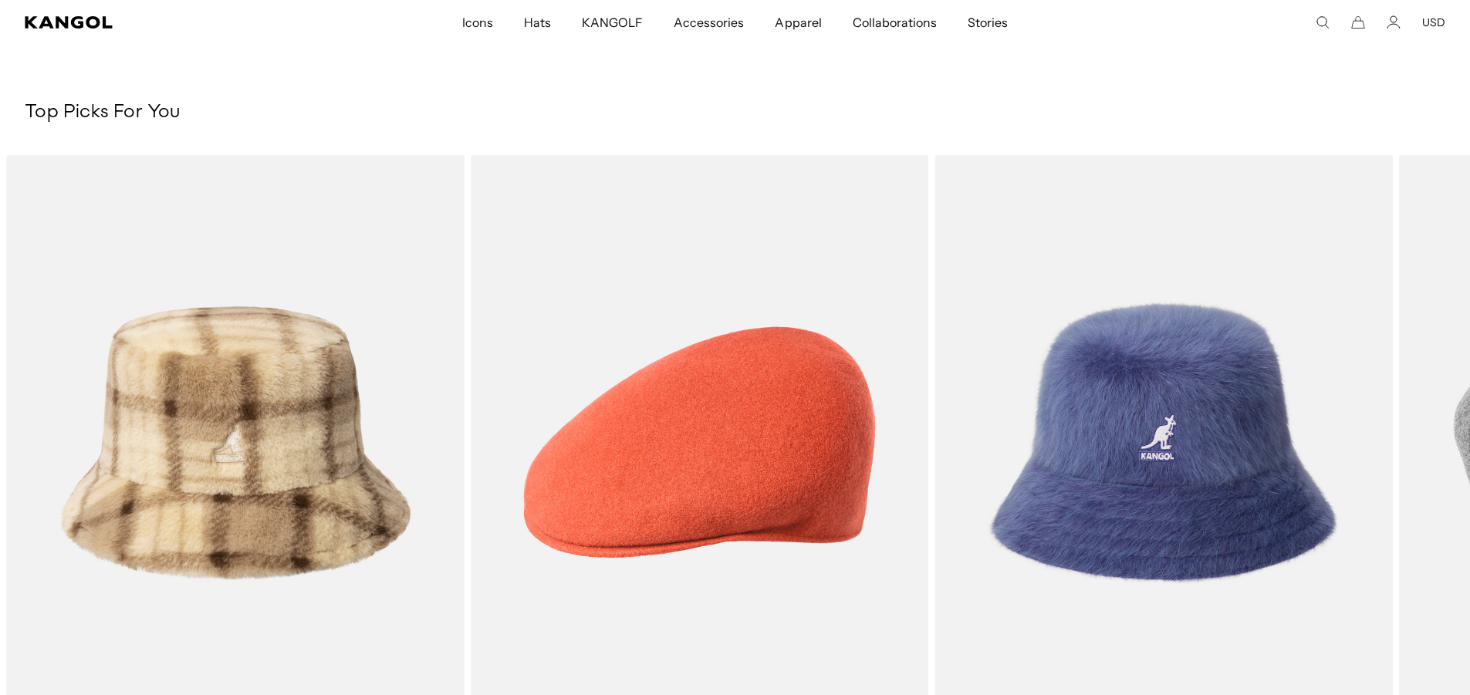
scroll to position [0, 318]
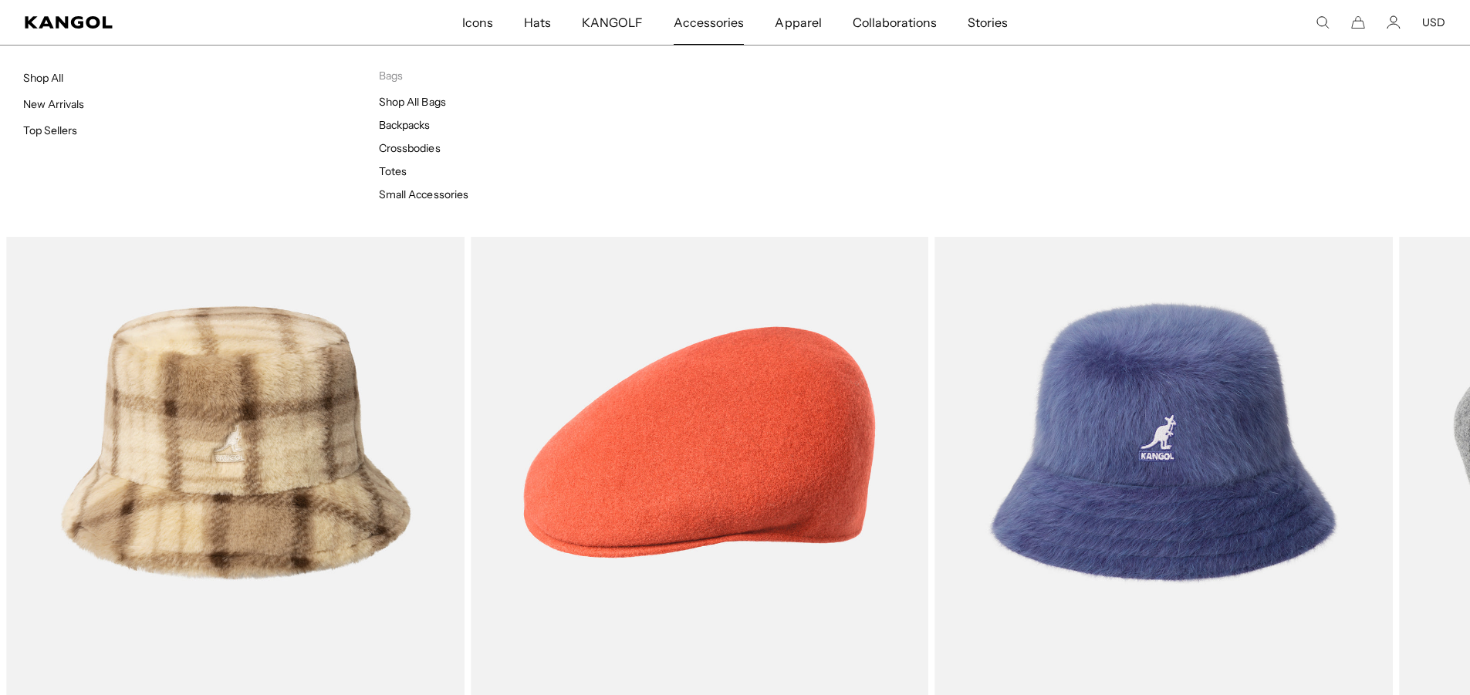
click at [714, 27] on span "Accessories" at bounding box center [709, 22] width 70 height 45
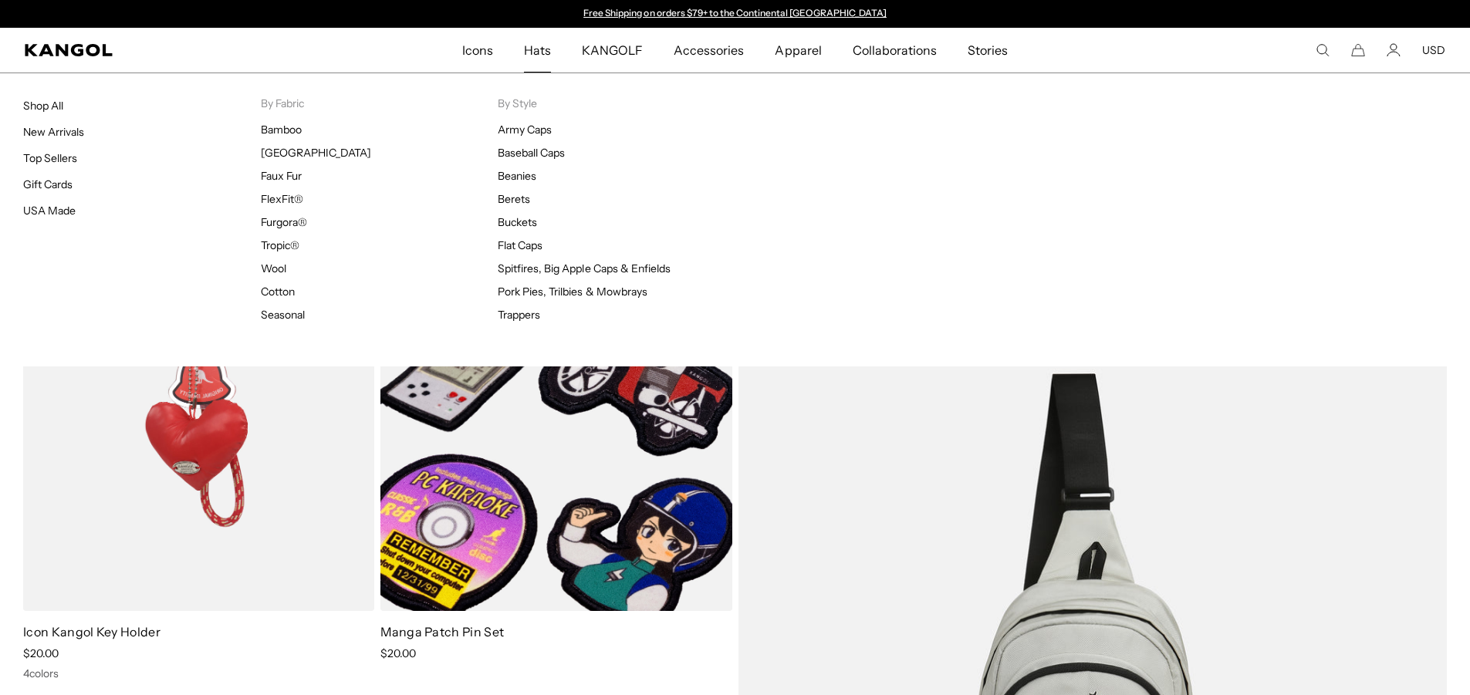
click at [546, 49] on span "Hats" at bounding box center [537, 50] width 27 height 45
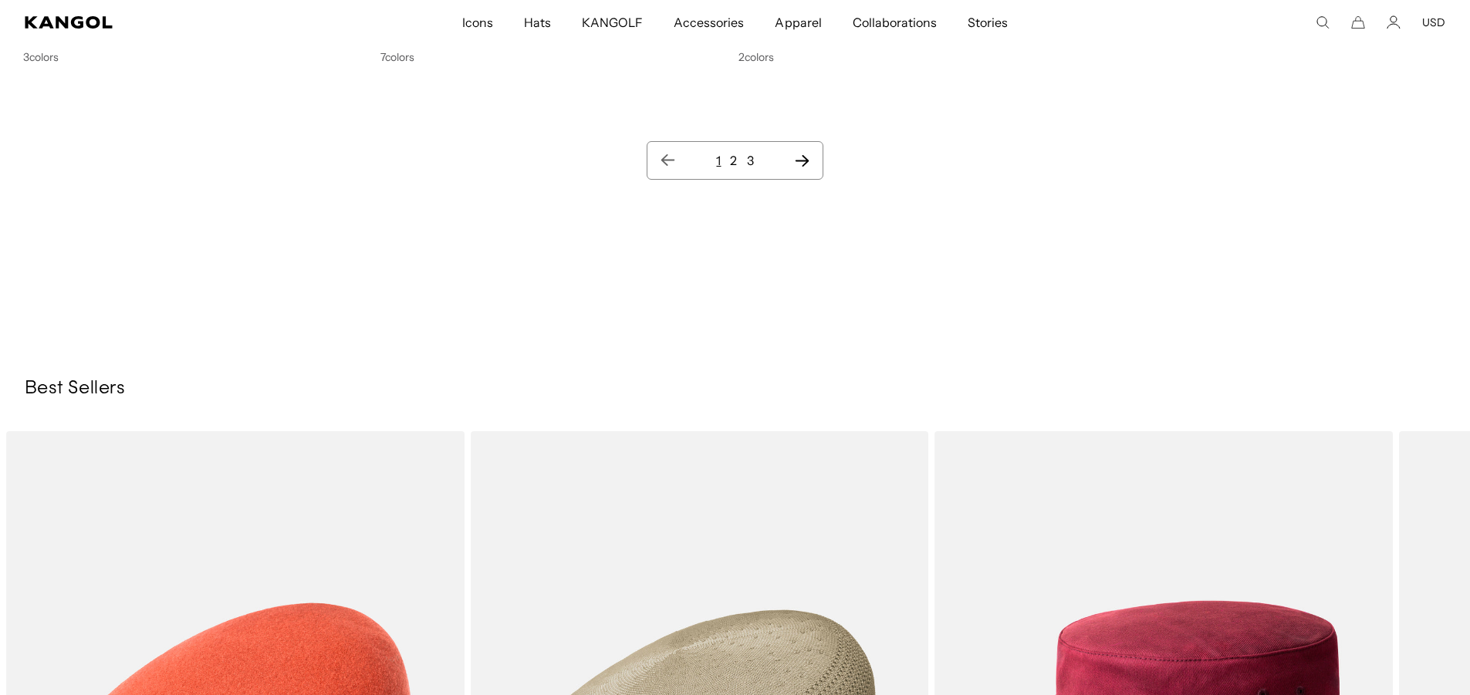
scroll to position [20453, 0]
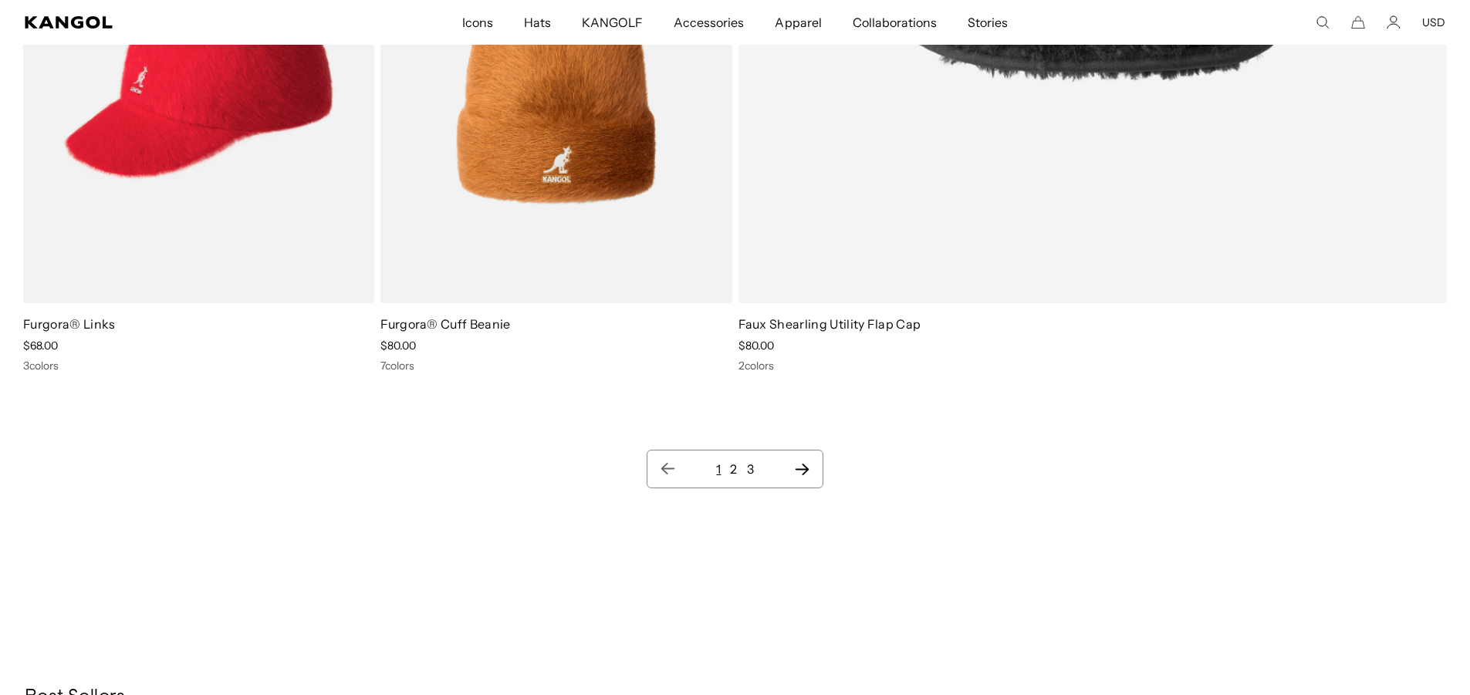
click at [803, 473] on icon "Next page" at bounding box center [802, 470] width 14 height 12
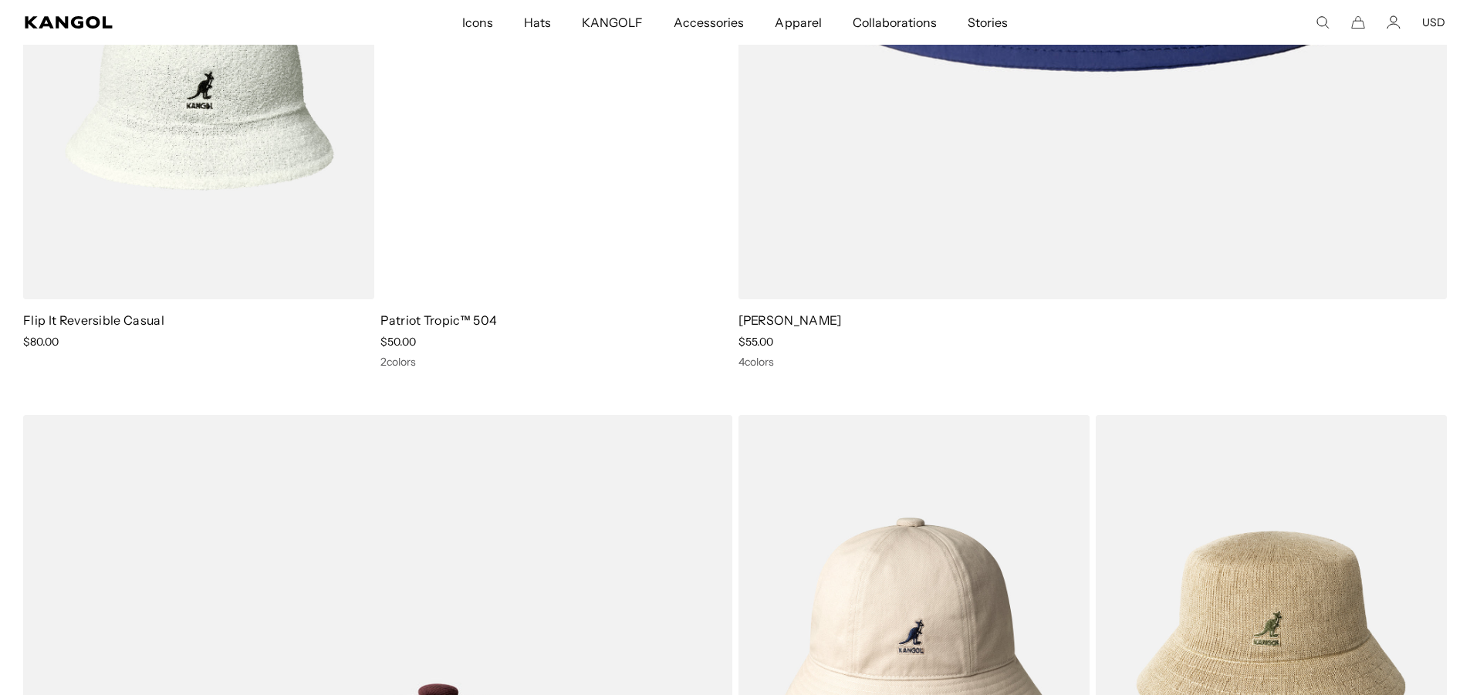
scroll to position [9262, 0]
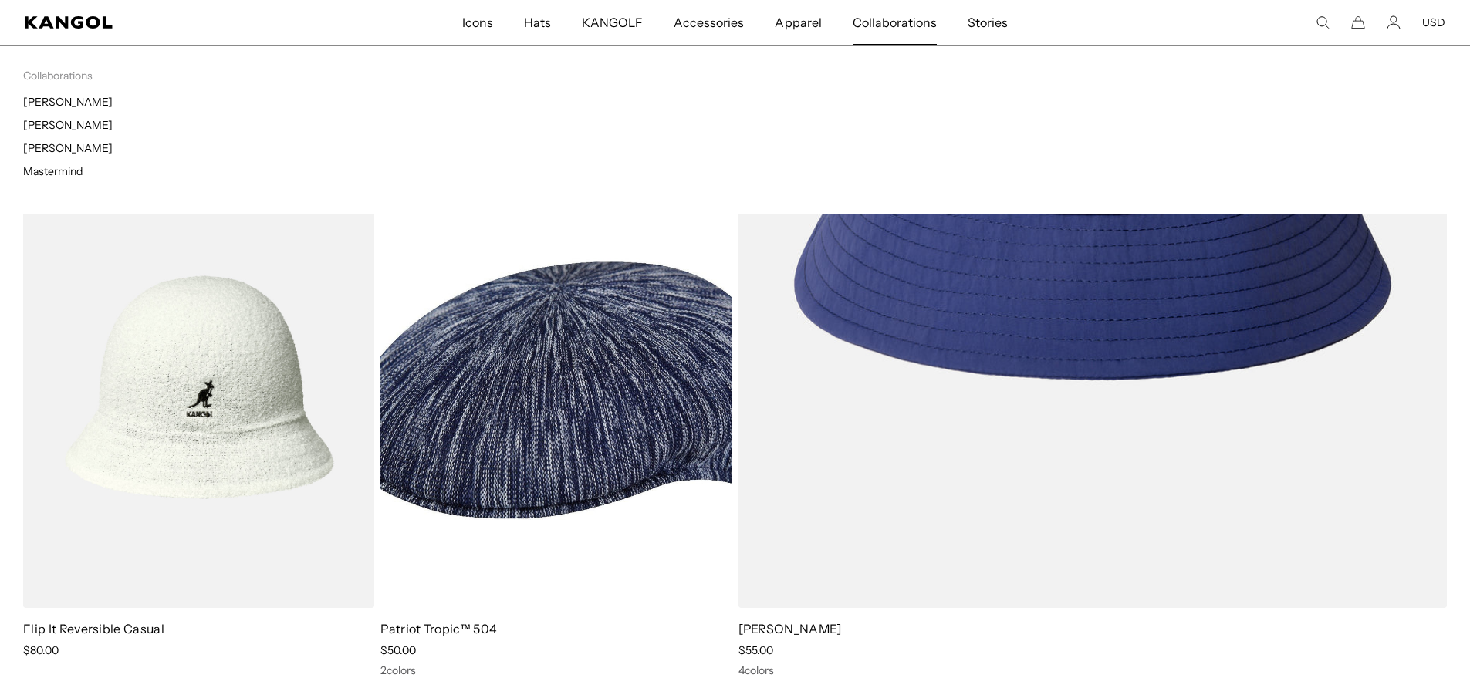
click at [912, 23] on span "Collaborations" at bounding box center [895, 22] width 84 height 45
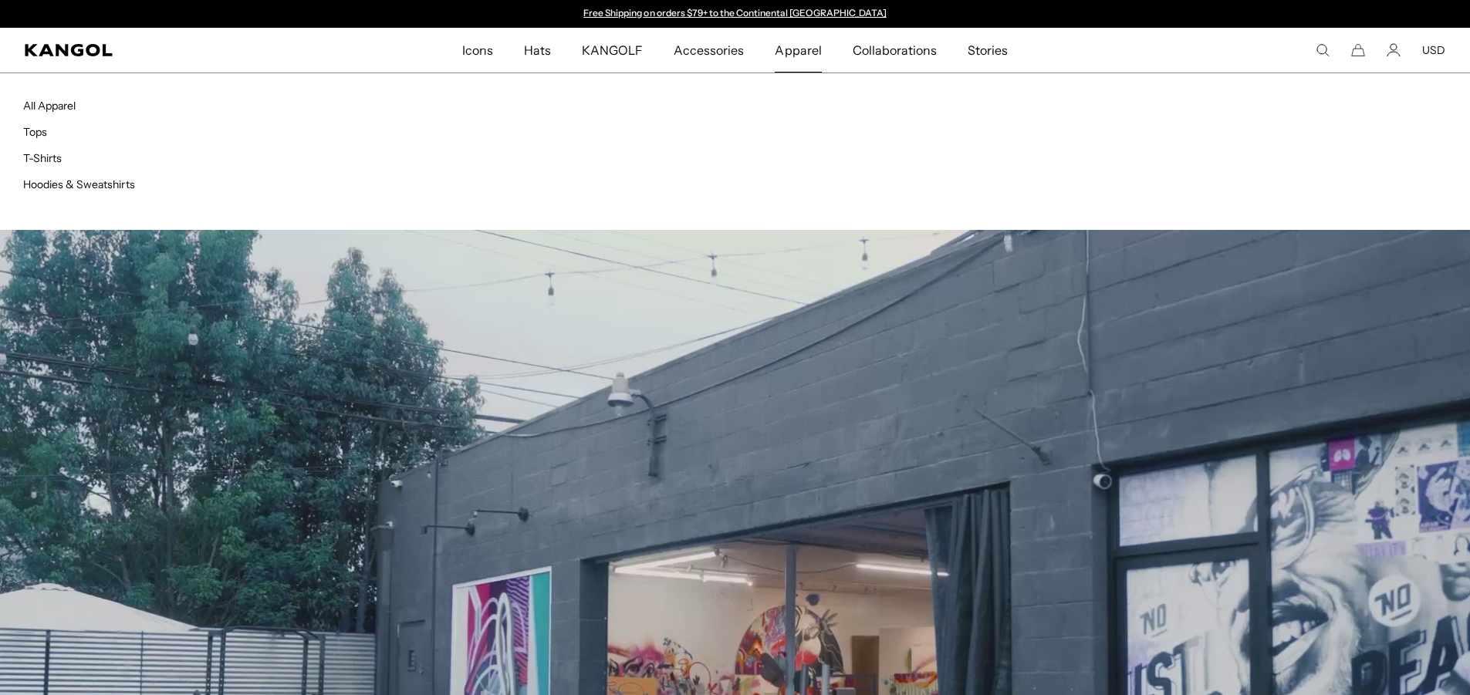
click at [807, 53] on span "Apparel" at bounding box center [798, 50] width 46 height 45
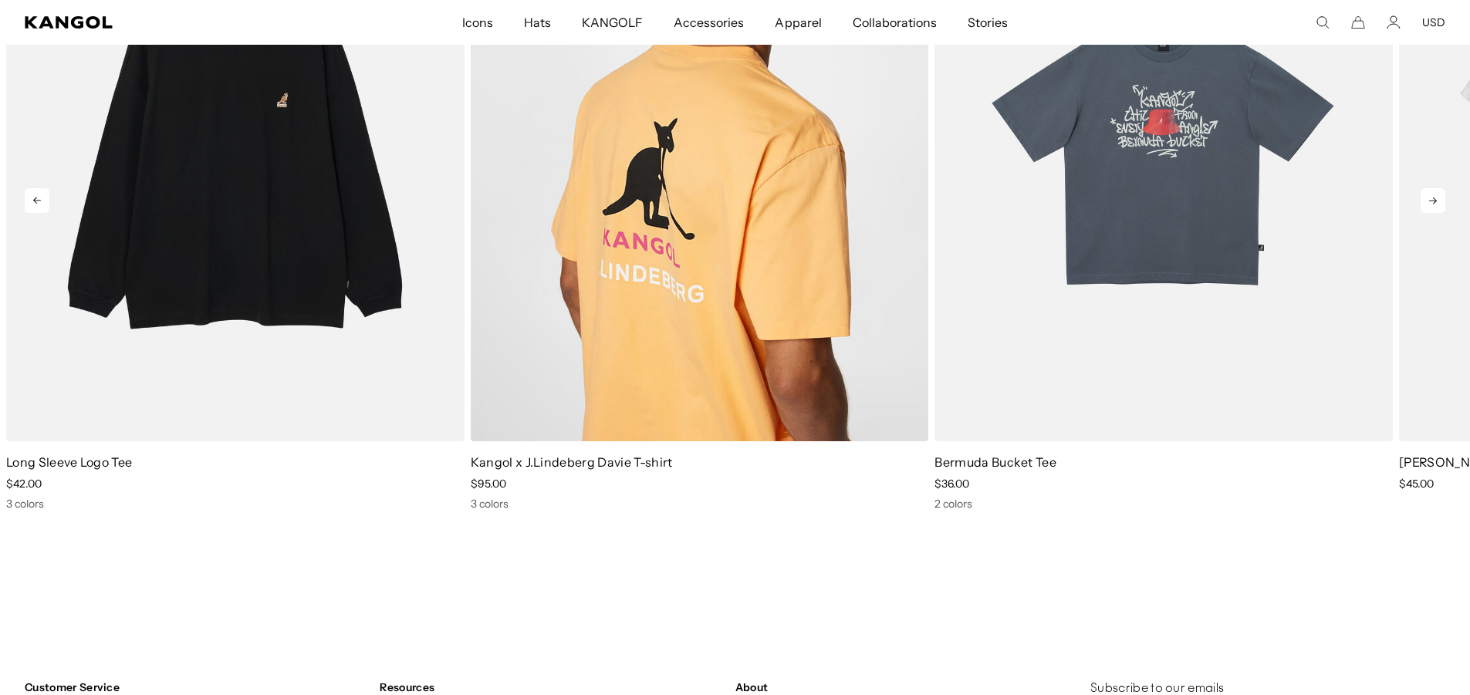
scroll to position [1698, 0]
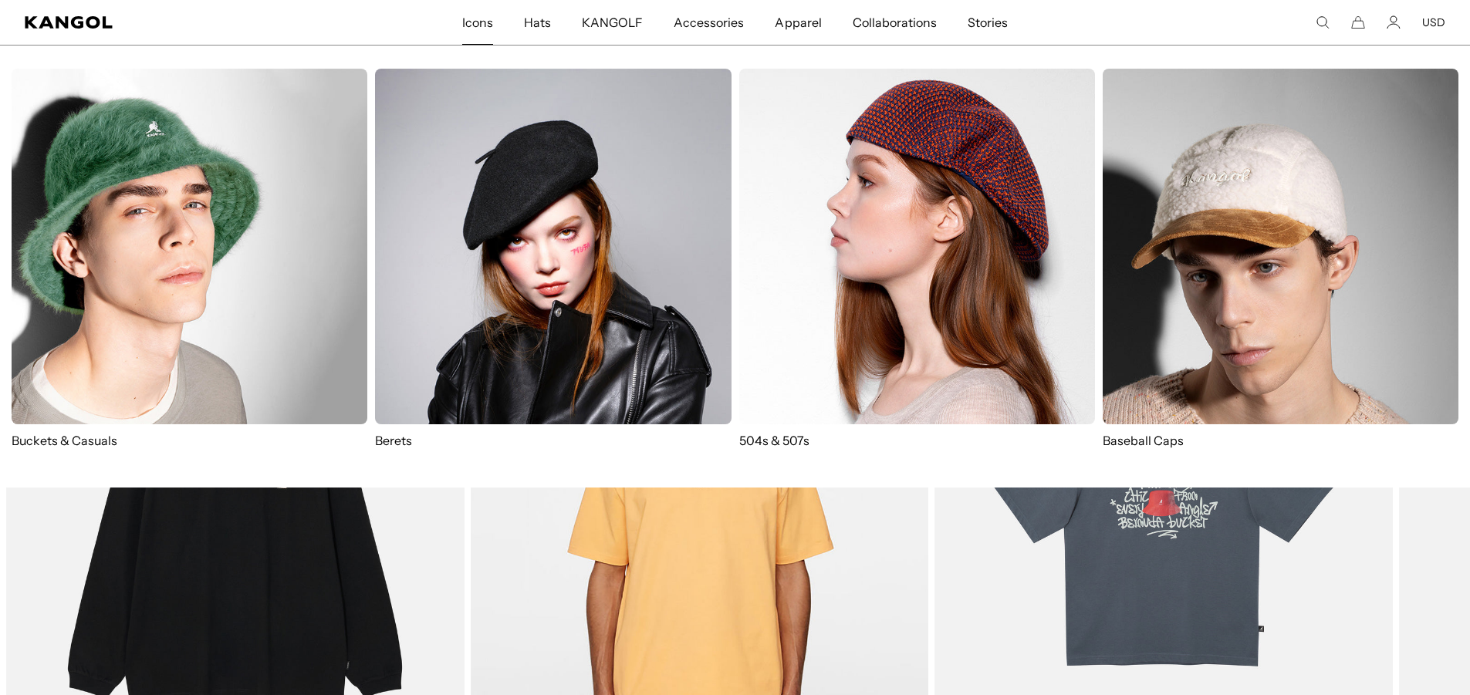
click at [492, 21] on span "Icons" at bounding box center [477, 22] width 31 height 45
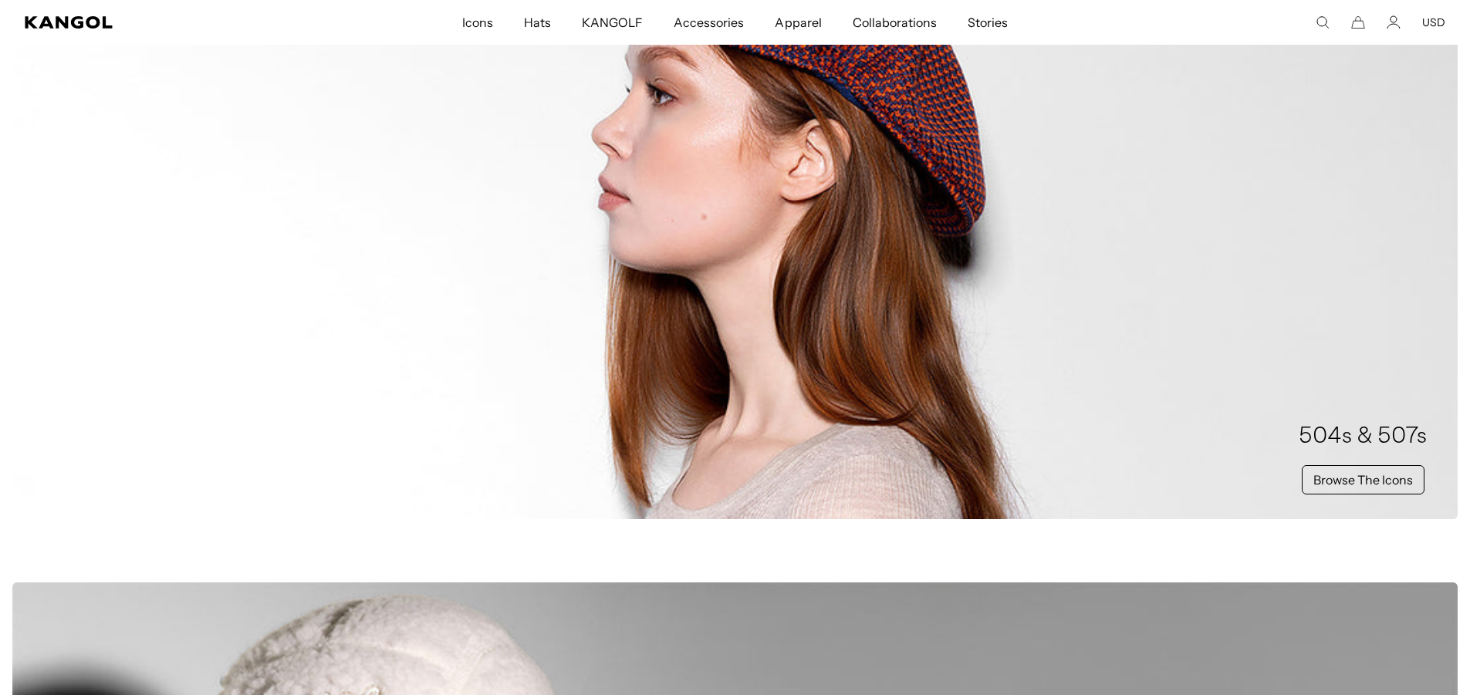
scroll to position [0, 318]
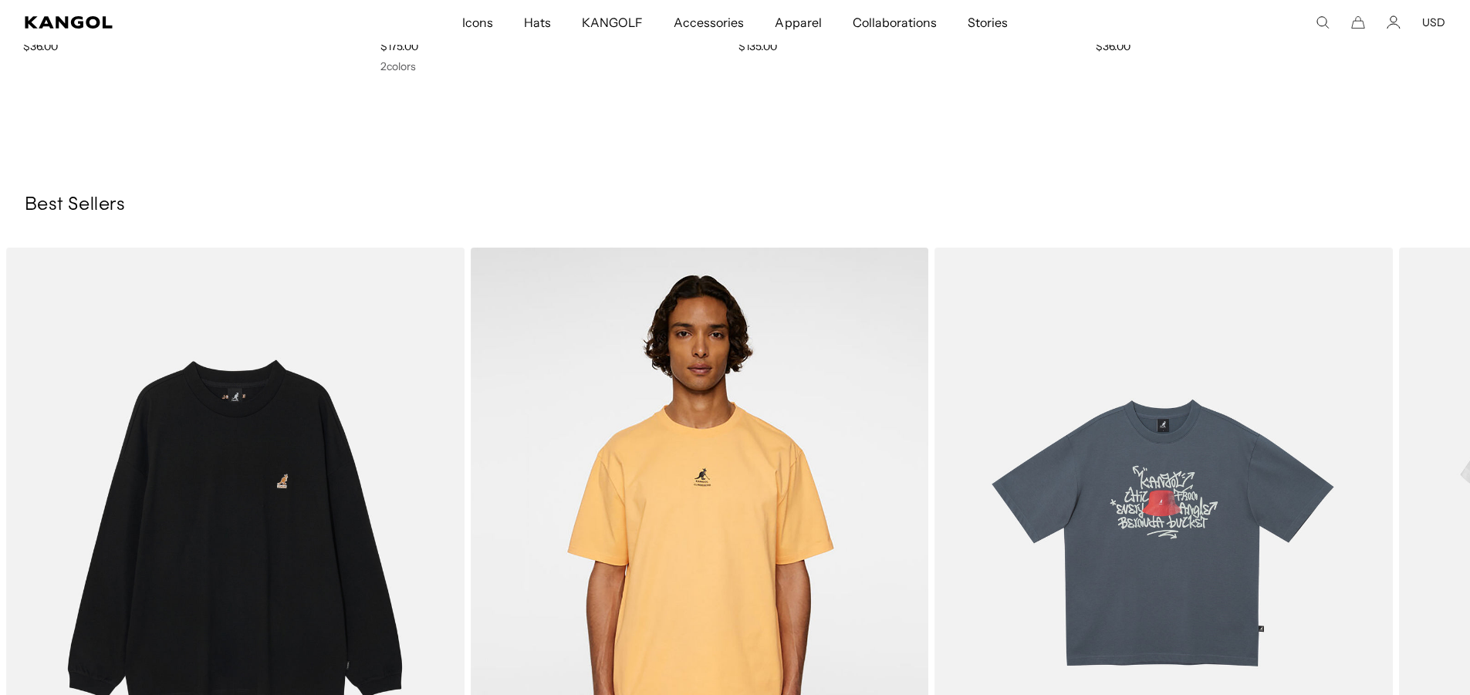
scroll to position [0, 318]
